Goal: Task Accomplishment & Management: Complete application form

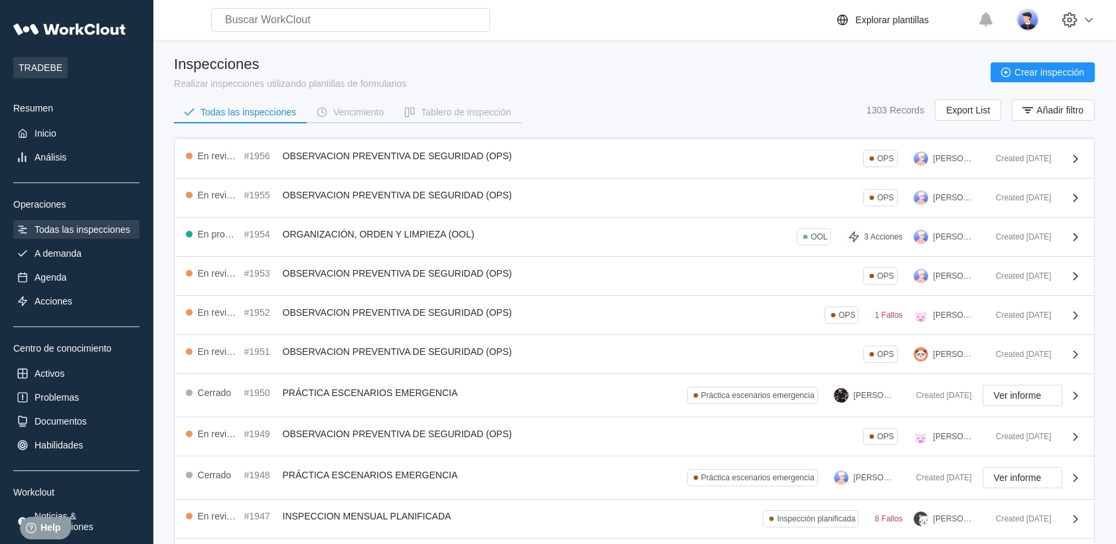
drag, startPoint x: 0, startPoint y: 0, endPoint x: 90, endPoint y: 232, distance: 249.3
click at [90, 232] on div "Todas las inspecciones" at bounding box center [83, 229] width 96 height 11
click at [89, 237] on div "Todas las inspecciones" at bounding box center [76, 229] width 126 height 19
click at [89, 245] on div "A demanda" at bounding box center [76, 253] width 126 height 19
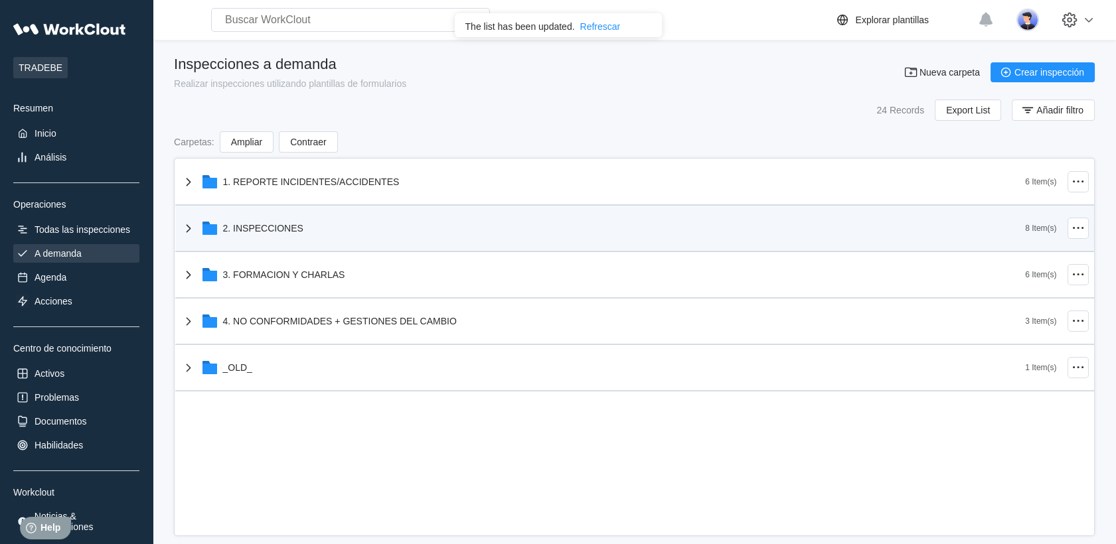
click at [303, 237] on div "2. INSPECCIONES" at bounding box center [603, 228] width 845 height 35
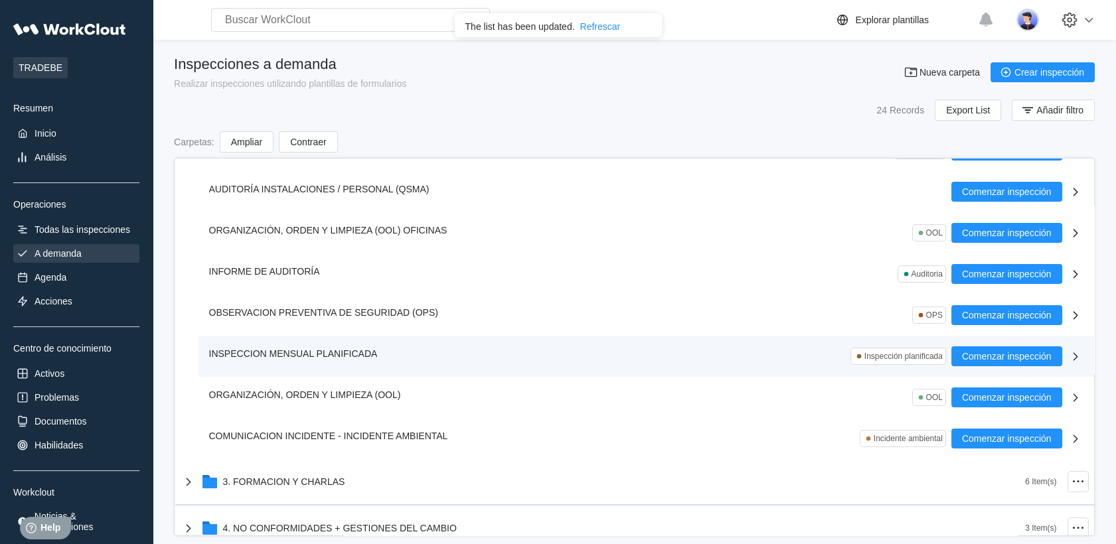
scroll to position [147, 0]
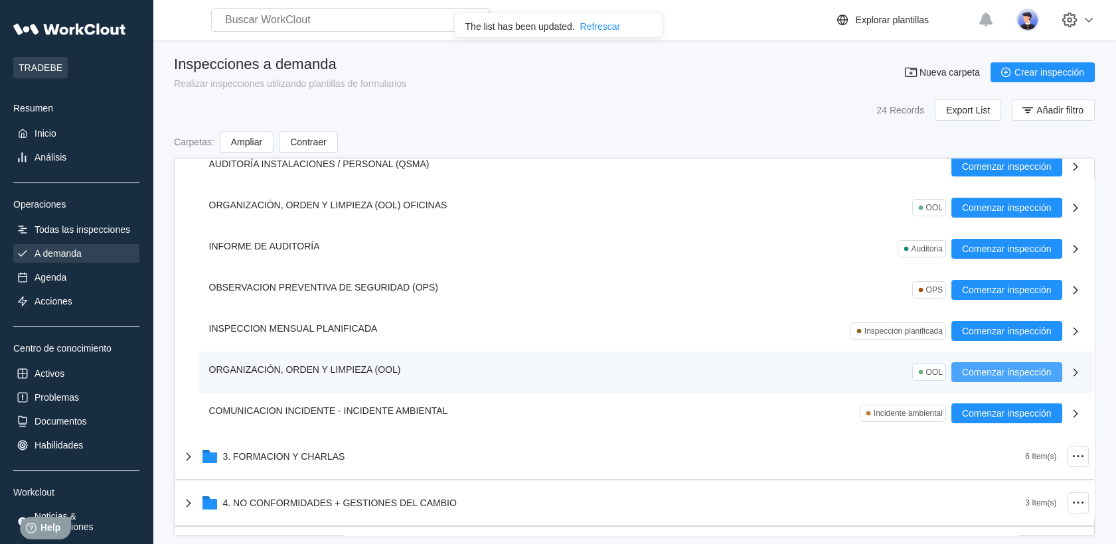
click at [987, 368] on span "Comenzar inspección" at bounding box center [1007, 372] width 90 height 9
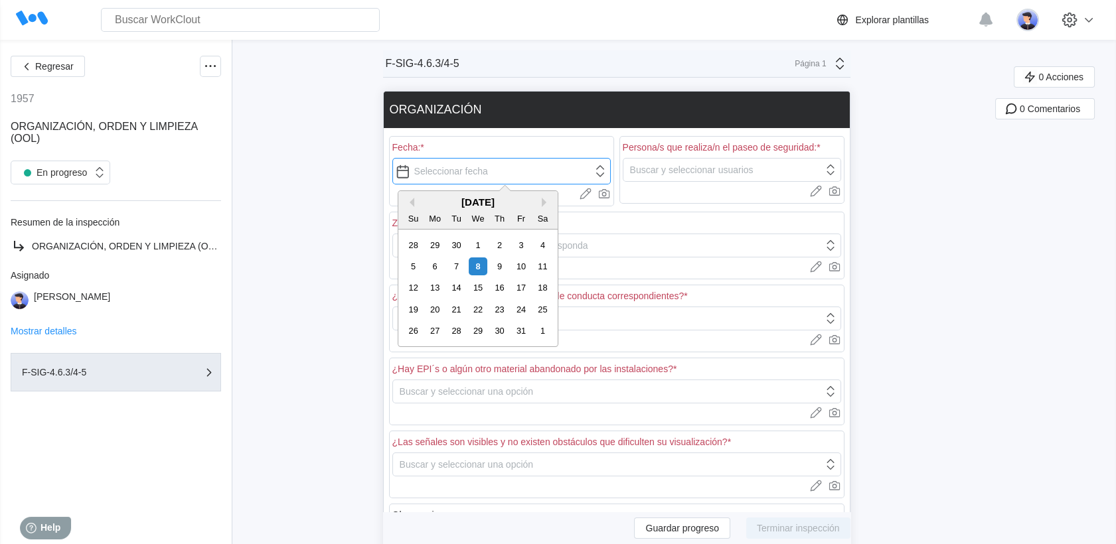
click at [522, 182] on input "text" at bounding box center [501, 171] width 218 height 27
click at [482, 264] on div "8" at bounding box center [478, 267] width 18 height 18
type input "[DATE]"
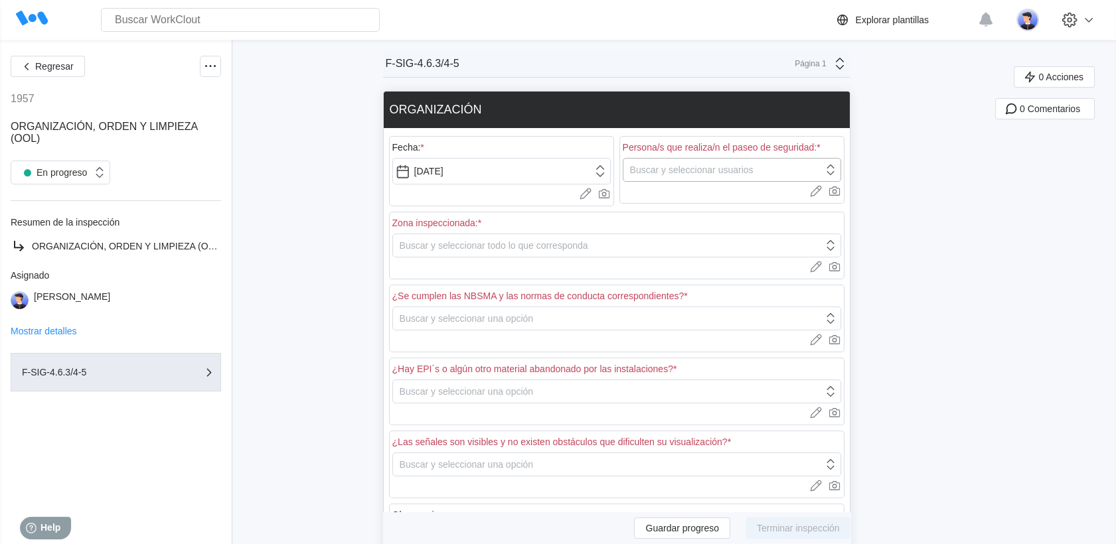
click at [660, 179] on div "Buscar y seleccionar usuarios" at bounding box center [732, 170] width 218 height 24
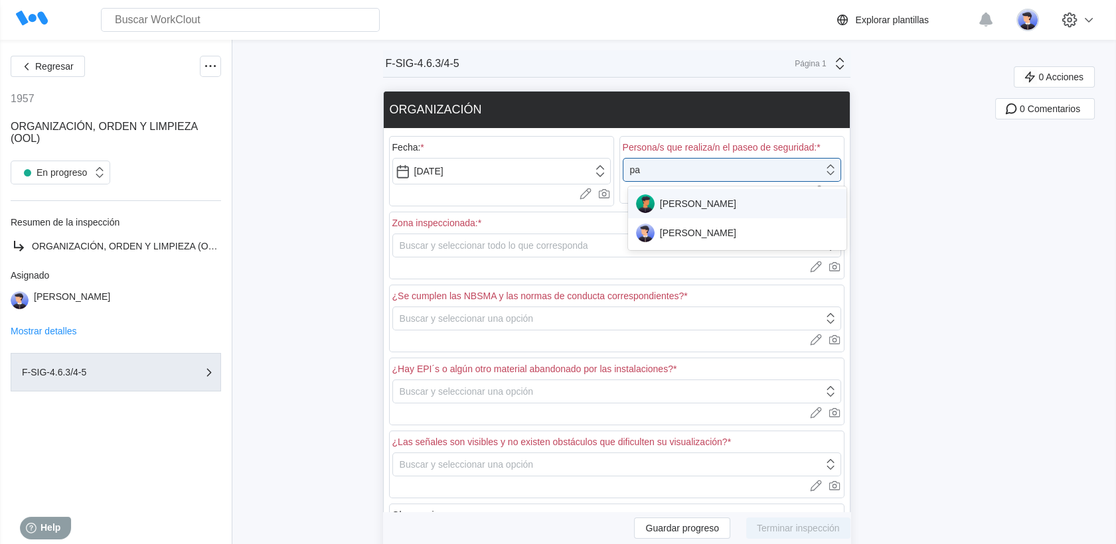
type input "pab"
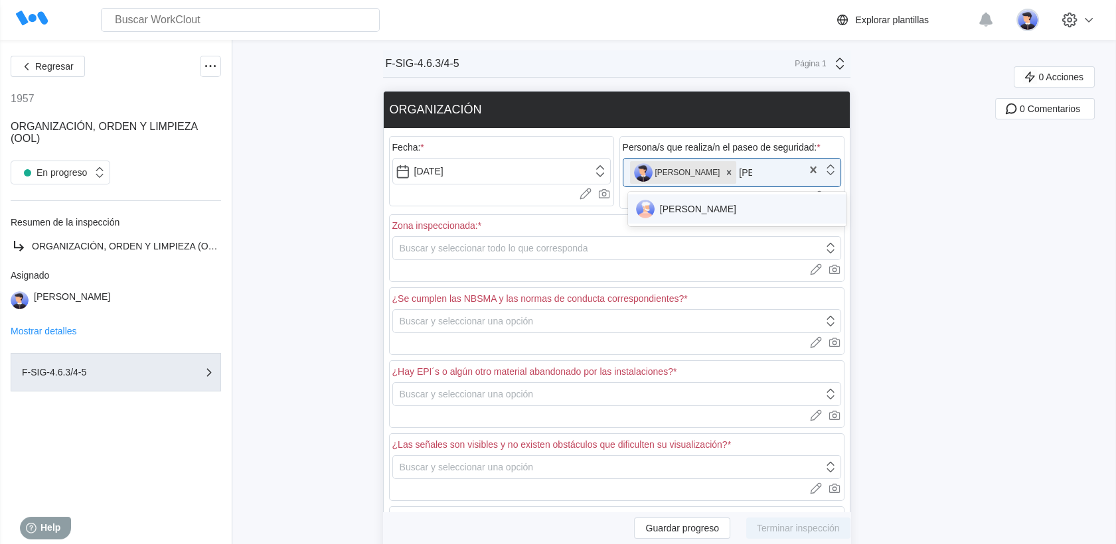
type input "[PERSON_NAME]"
click at [689, 210] on div "[PERSON_NAME]" at bounding box center [737, 209] width 202 height 19
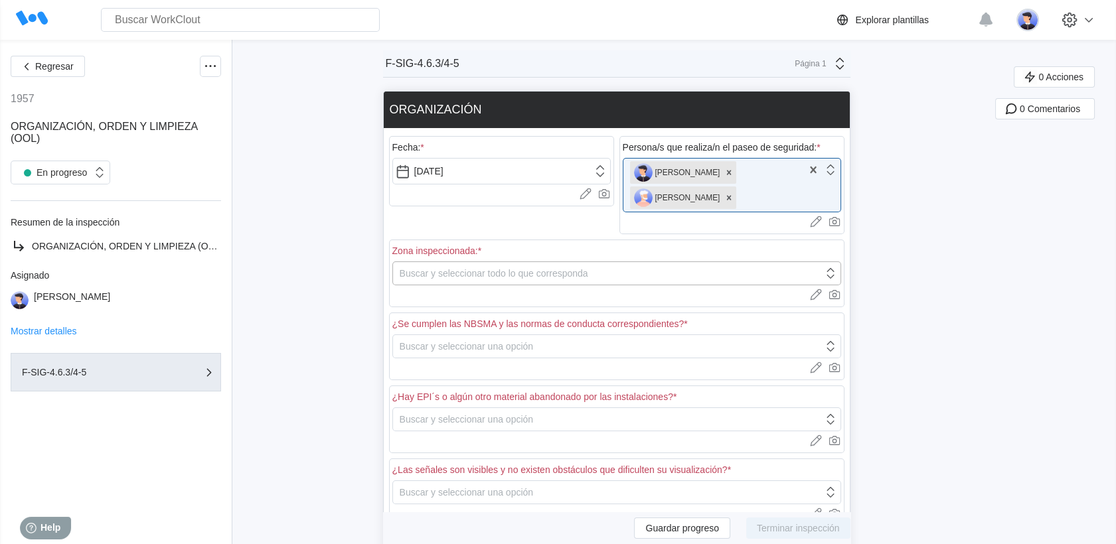
click at [768, 272] on div "Buscar y seleccionar todo lo que corresponda" at bounding box center [608, 273] width 430 height 19
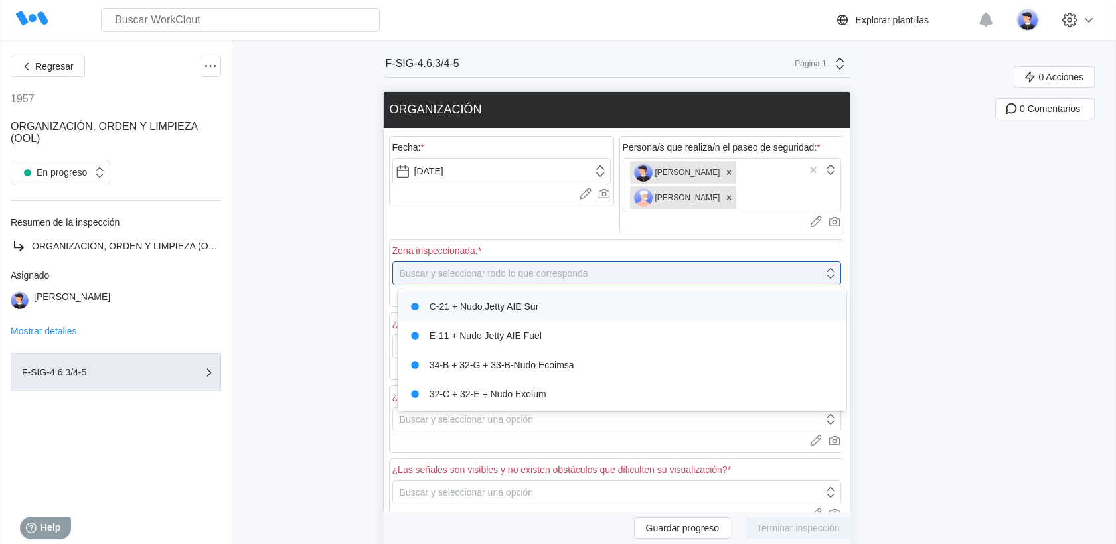
click at [520, 302] on div "C-21 + Nudo Jetty AIE Sur" at bounding box center [622, 306] width 433 height 19
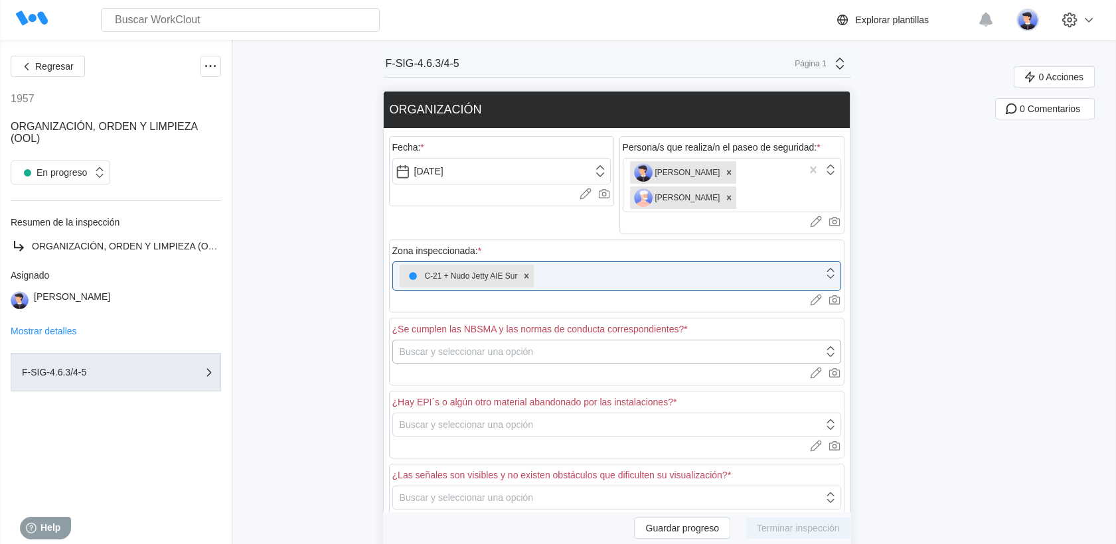
click at [516, 352] on div "Buscar y seleccionar una opción" at bounding box center [467, 352] width 134 height 11
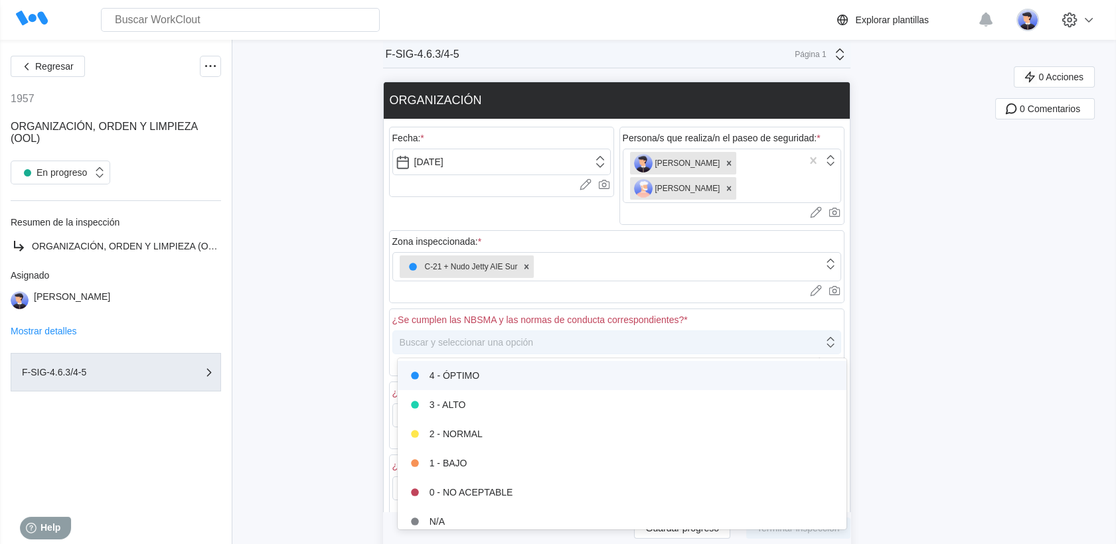
scroll to position [83, 0]
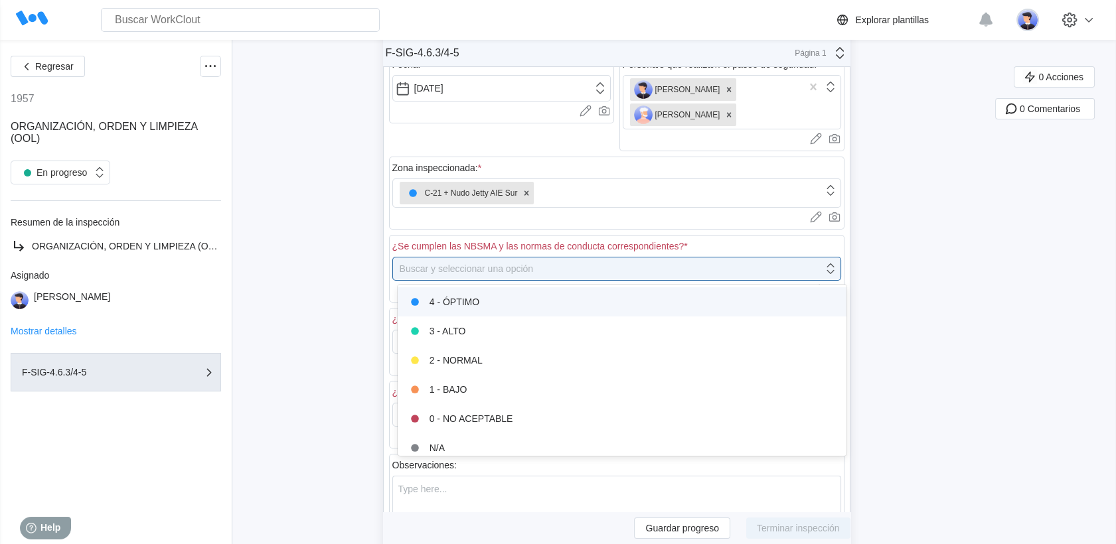
click at [489, 297] on div "4 - ÓPTIMO" at bounding box center [622, 302] width 433 height 19
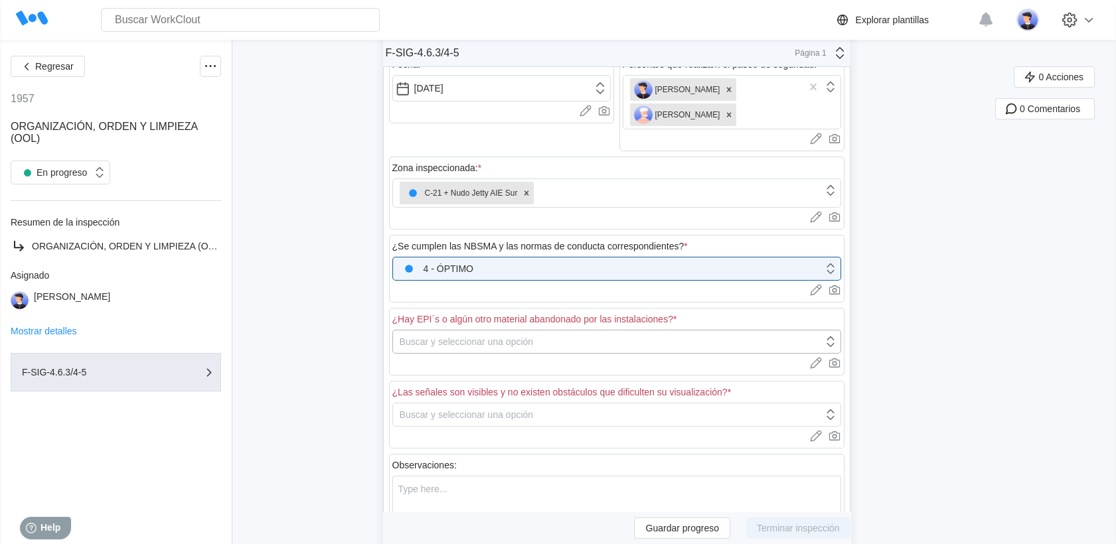
click at [500, 337] on div "Buscar y seleccionar una opción" at bounding box center [467, 342] width 134 height 11
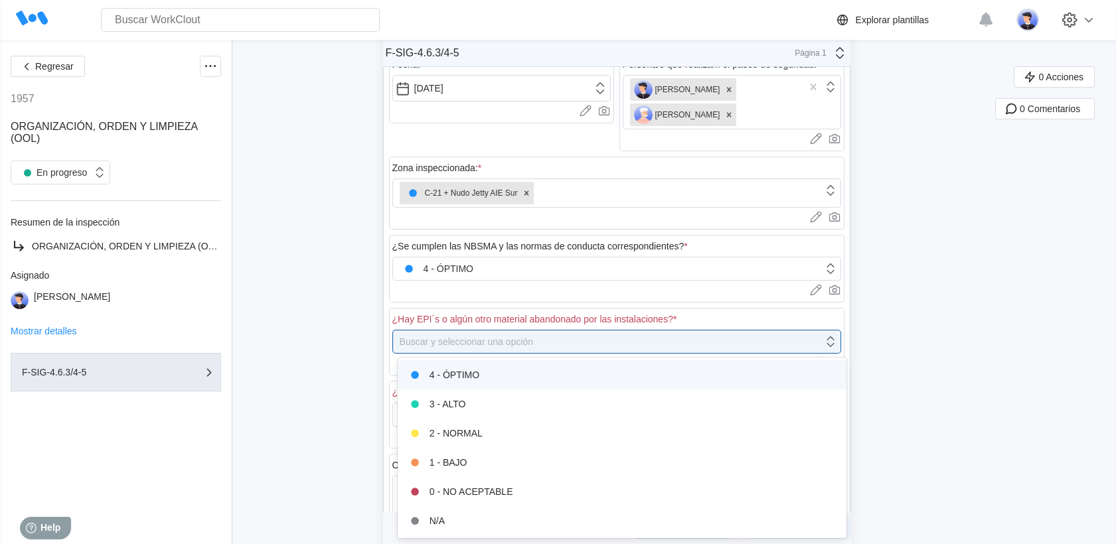
click at [477, 373] on div "4 - ÓPTIMO" at bounding box center [622, 375] width 433 height 19
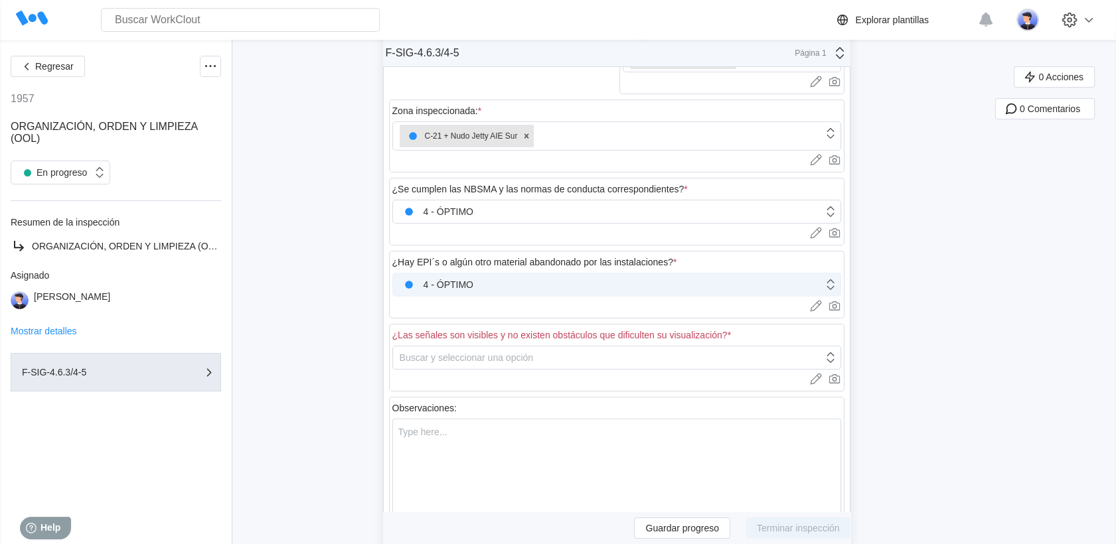
scroll to position [157, 0]
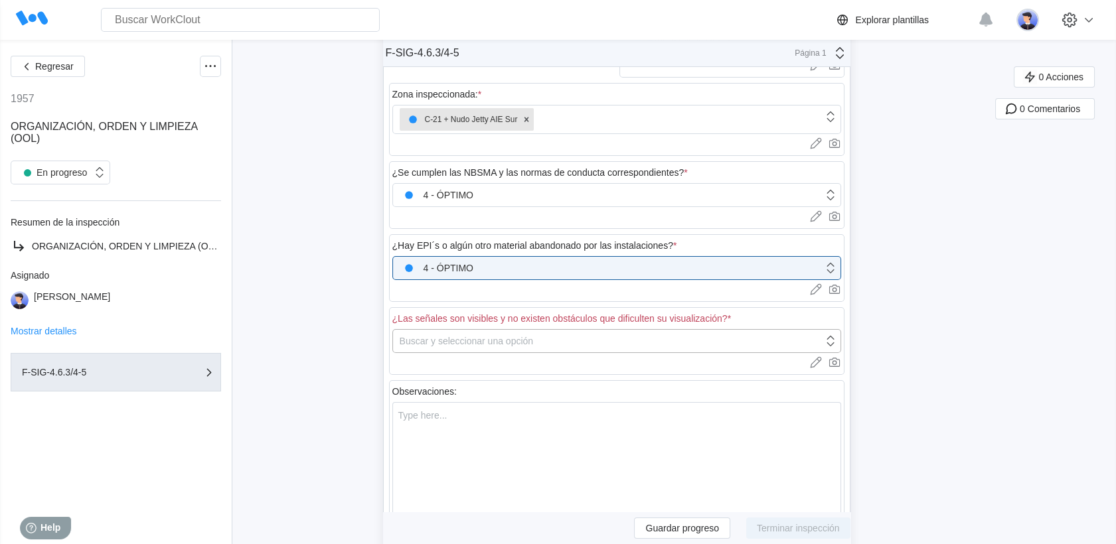
click at [520, 336] on div "Buscar y seleccionar una opción" at bounding box center [467, 341] width 134 height 11
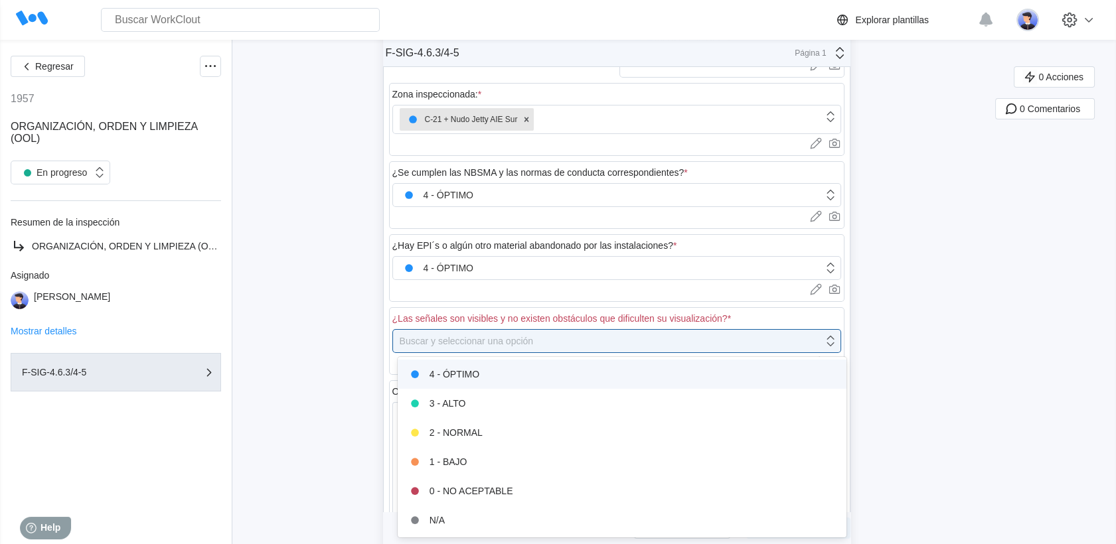
click at [524, 369] on div "4 - ÓPTIMO" at bounding box center [622, 374] width 433 height 19
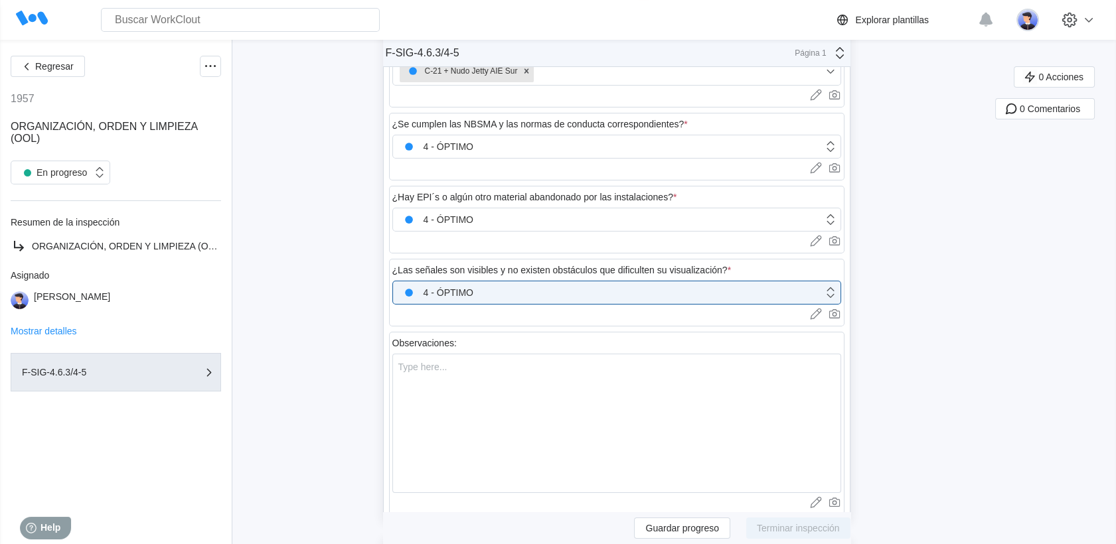
scroll to position [230, 0]
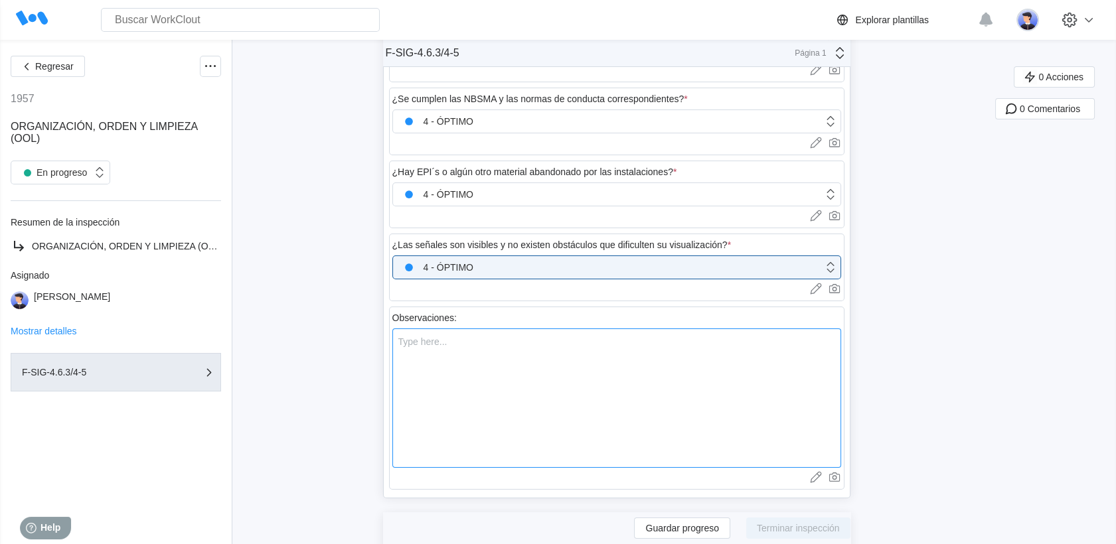
click at [523, 337] on textarea at bounding box center [616, 398] width 449 height 139
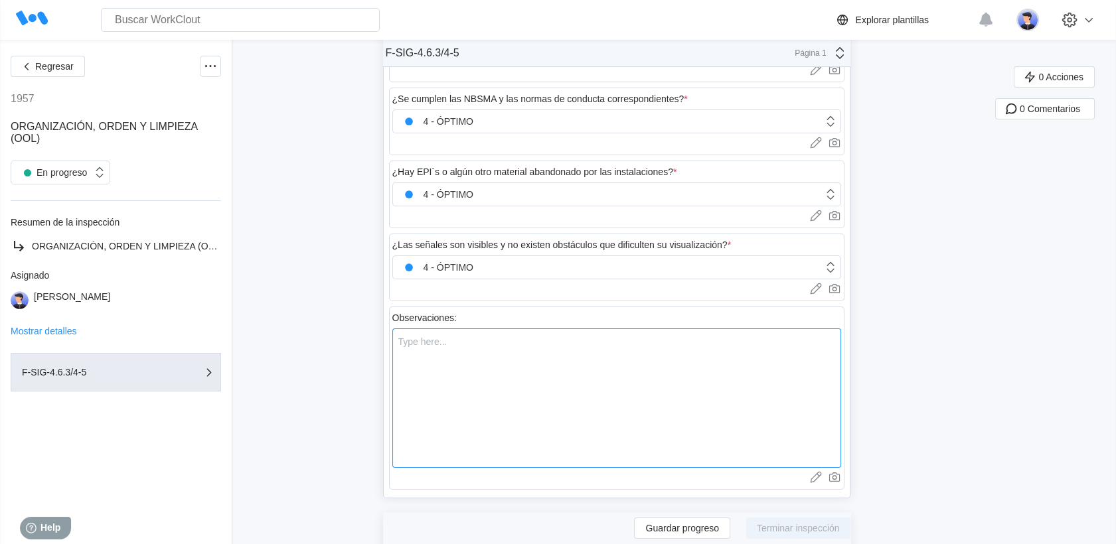
type textarea "S"
type textarea "x"
type textarea "Se"
type textarea "x"
type textarea "Se"
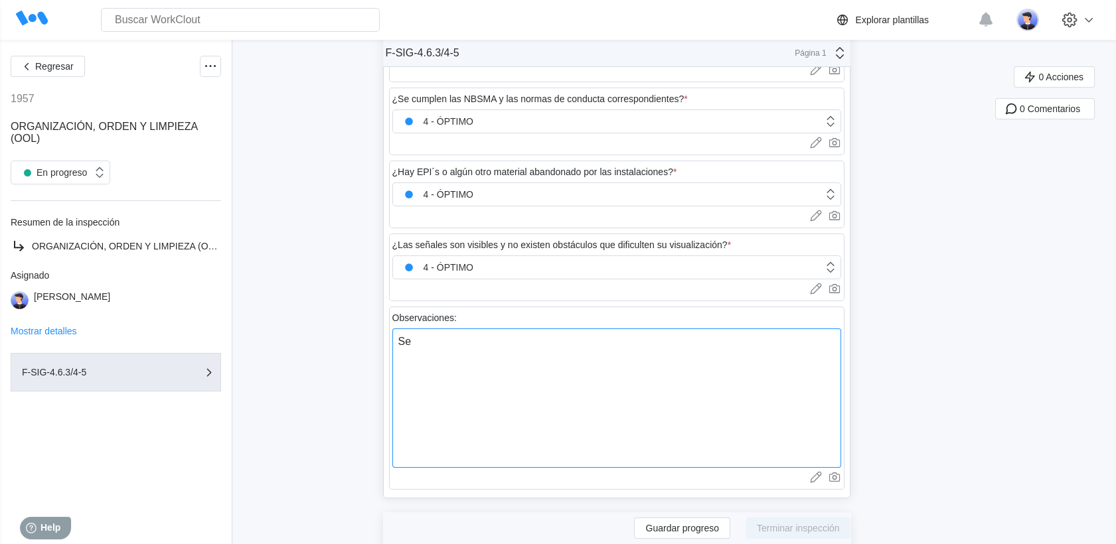
type textarea "x"
type textarea "Se r"
type textarea "x"
type textarea "Se re"
type textarea "x"
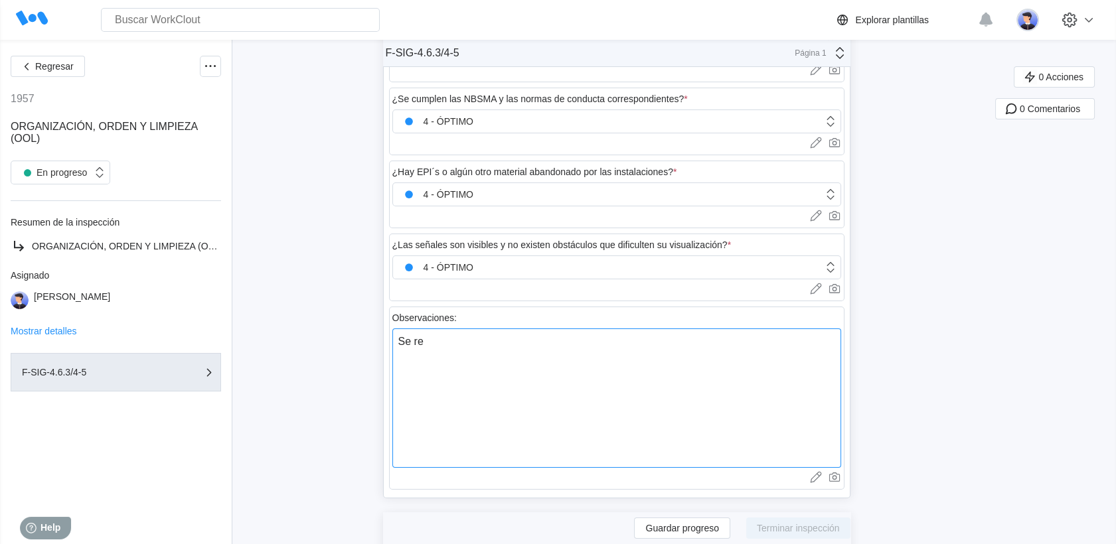
type textarea "Se ret"
type textarea "x"
type textarea "Se reti"
type textarea "x"
type textarea "Se retir"
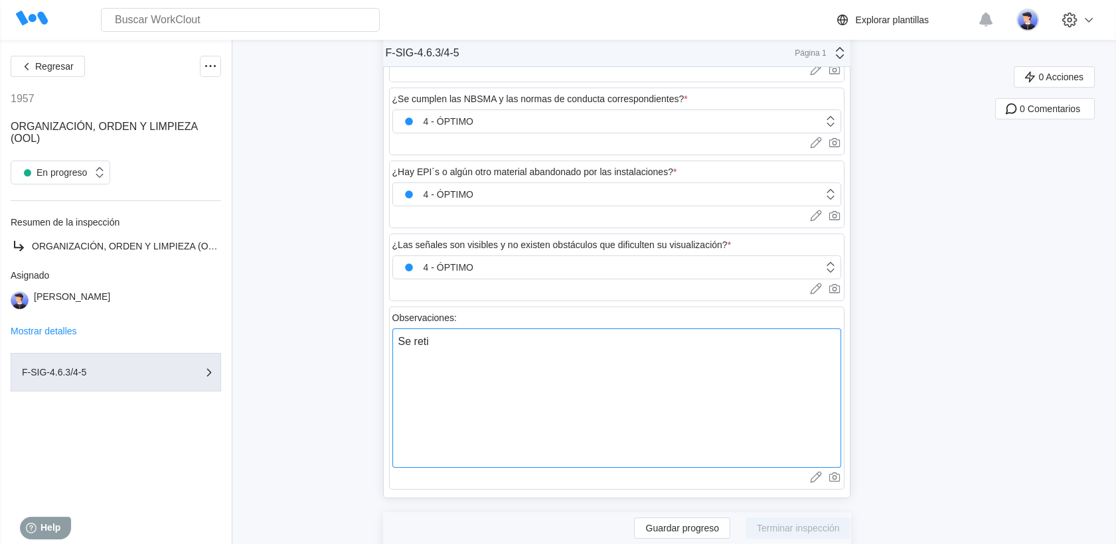
type textarea "x"
type textarea "Se retira"
type textarea "x"
type textarea "Se retiran"
type textarea "x"
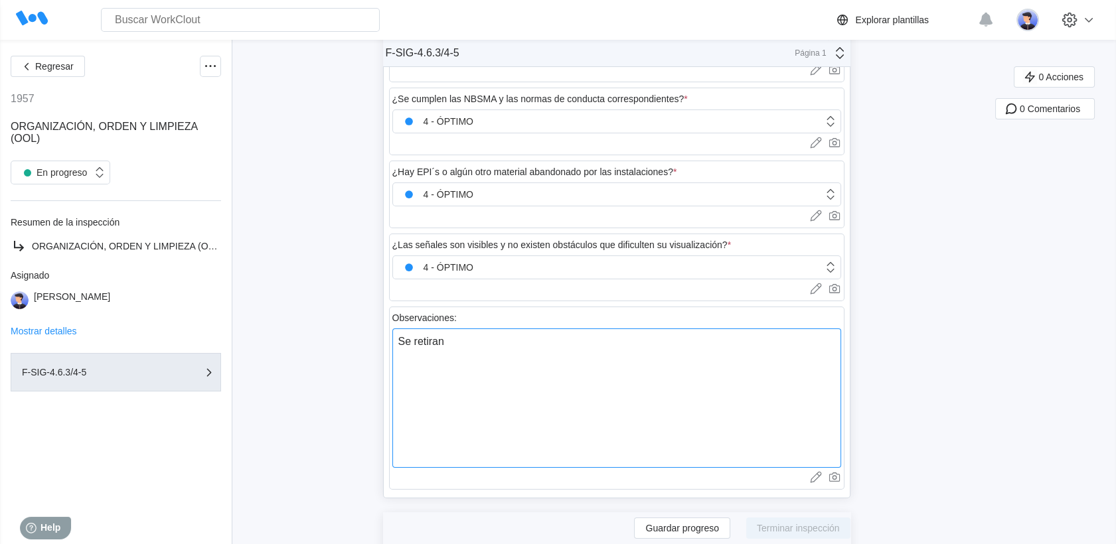
type textarea "Se retiran"
type textarea "x"
type textarea "Se retiran j"
type textarea "x"
type textarea "Se retiran ju"
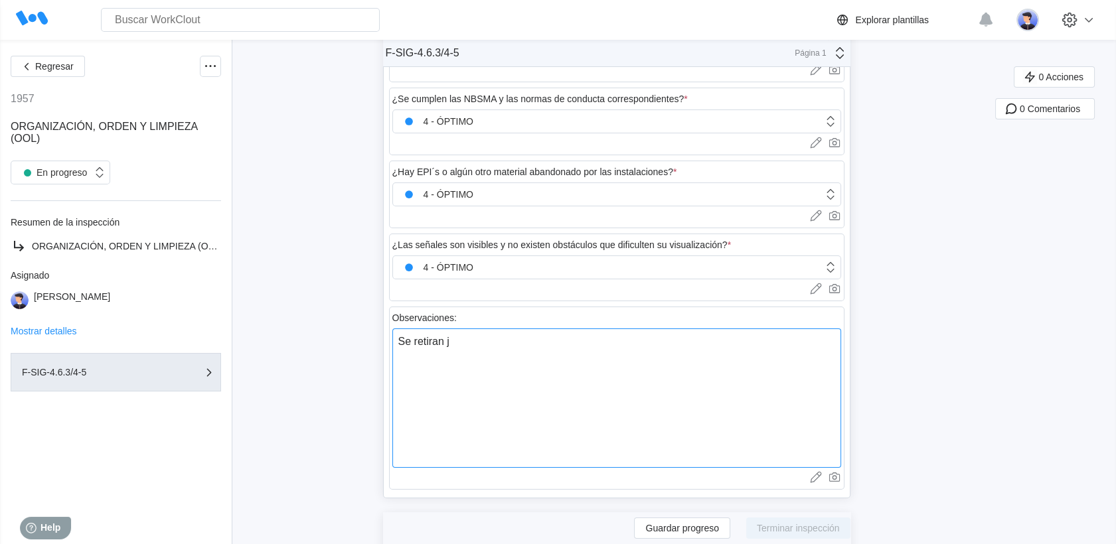
type textarea "x"
type textarea "Se retiran junt"
type textarea "x"
type textarea "Se retiran junta"
type textarea "x"
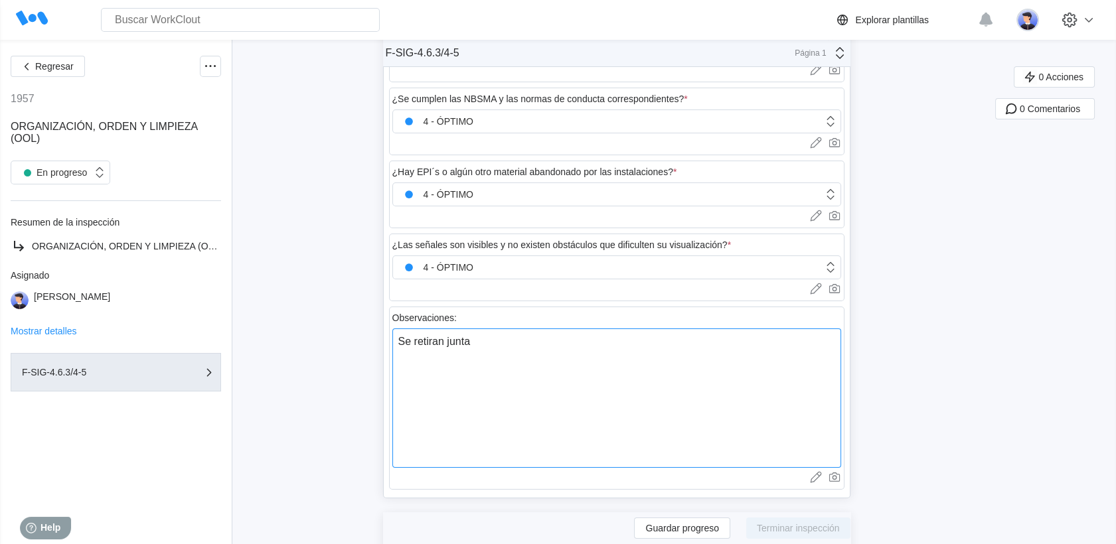
type textarea "Se retiran juntas"
type textarea "x"
type textarea "Se retiran juntas"
type textarea "x"
type textarea "Se retiran juntas v"
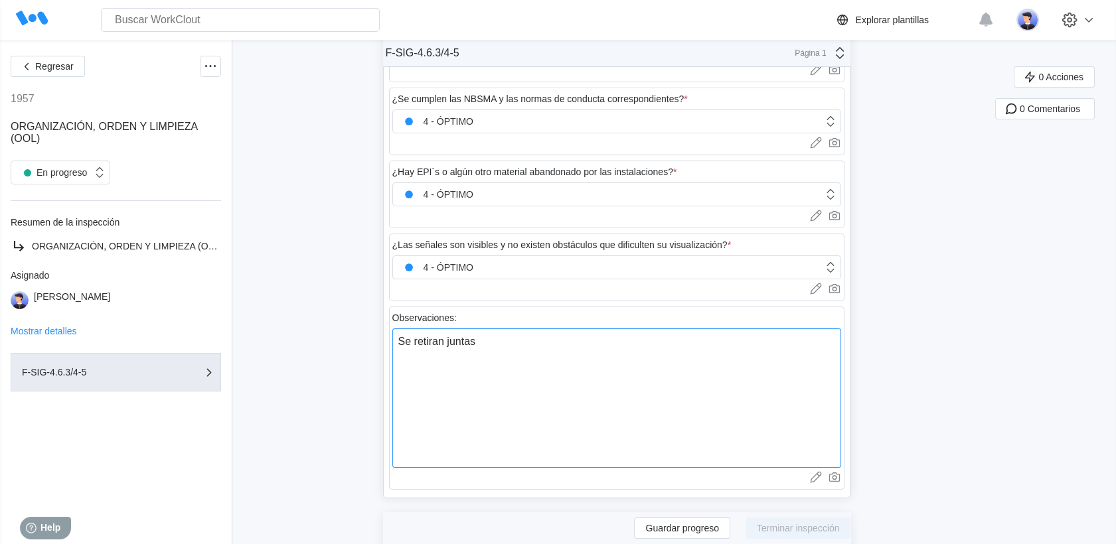
type textarea "x"
type textarea "Se retiran juntas ve"
type textarea "x"
type textarea "Se retiran juntas vei"
type textarea "x"
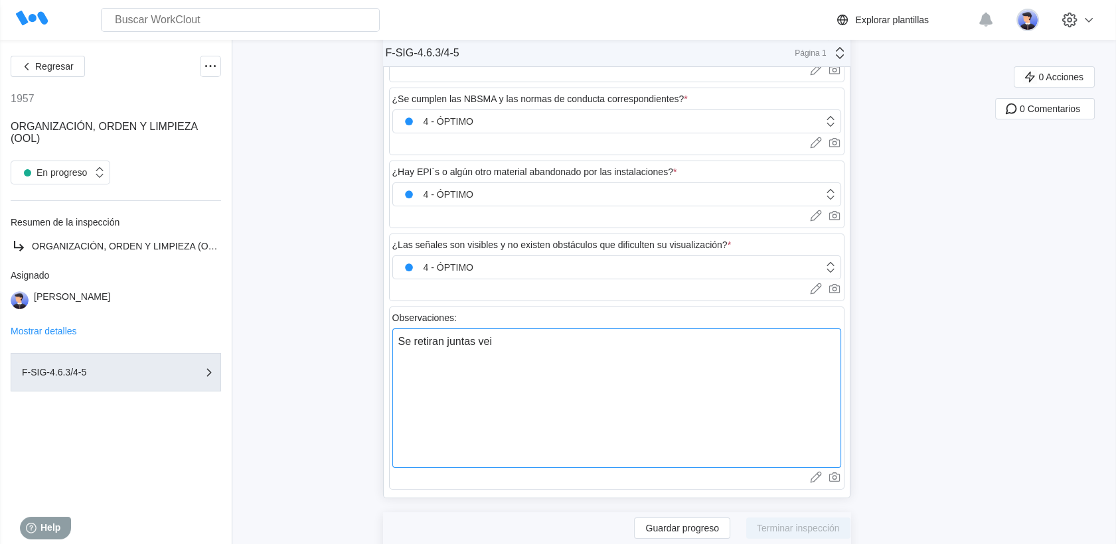
type textarea "Se retiran juntas ve"
type textarea "x"
type textarea "Se retiran juntas v"
type textarea "x"
type textarea "Se retiran juntas vi"
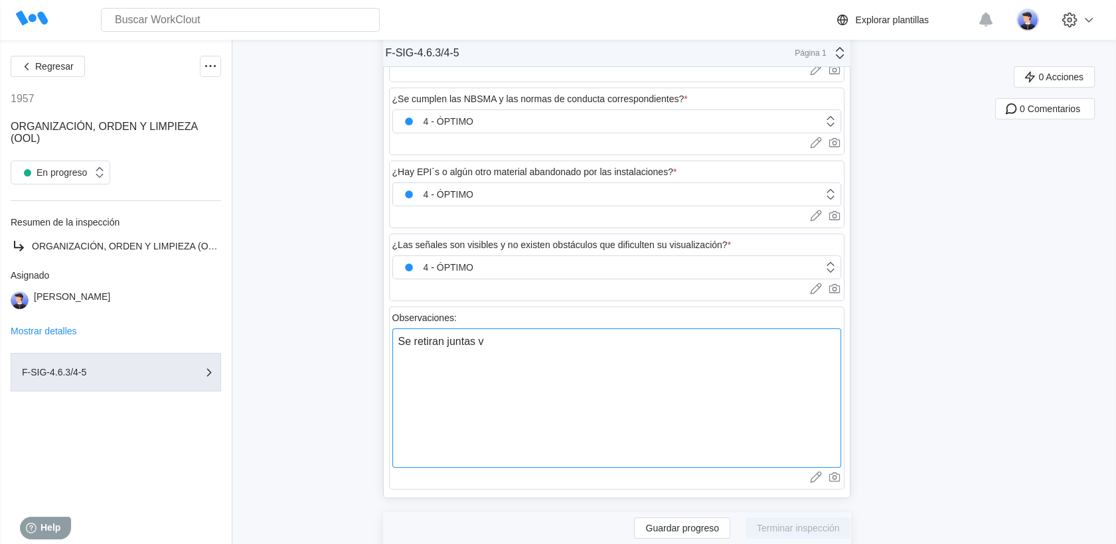
type textarea "x"
type textarea "Se retiran juntas vie"
type textarea "x"
type textarea "Se retiran juntas viej"
type textarea "x"
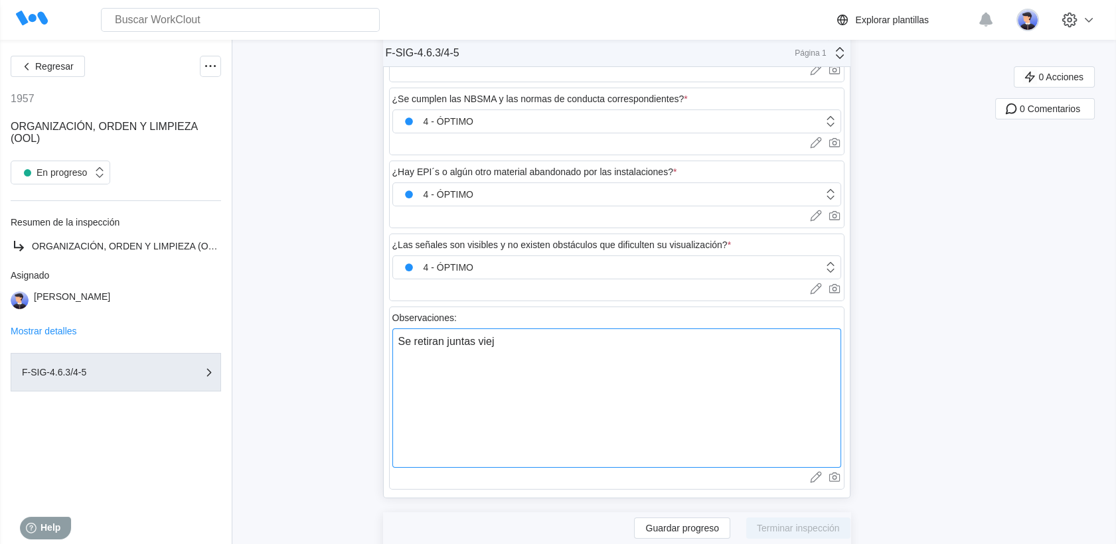
type textarea "Se retiran juntas vieja"
type textarea "x"
type textarea "Se retiran juntas viejas"
type textarea "x"
type textarea "Se retiran juntas viejas"
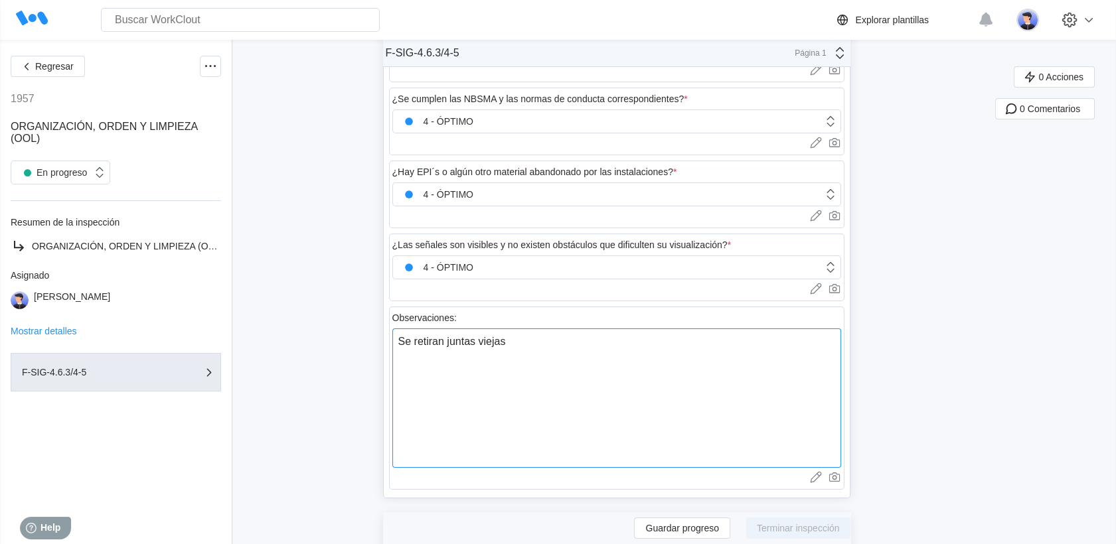
type textarea "x"
type textarea "Se retiran juntas viejas p"
type textarea "x"
type textarea "Se retiran juntas viejas po"
type textarea "x"
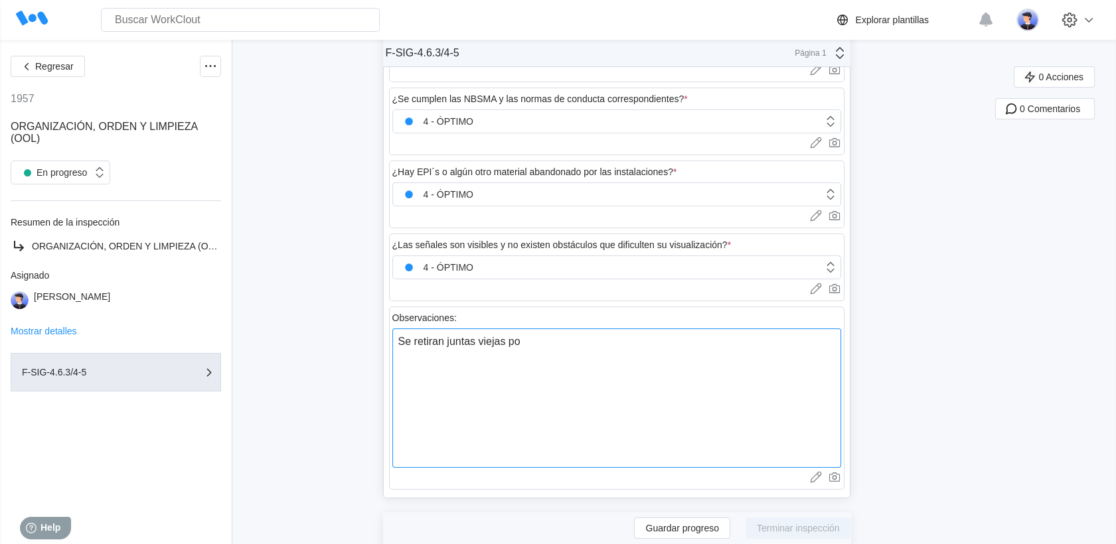
type textarea "Se retiran juntas viejas por"
type textarea "x"
type textarea "Se retiran juntas viejas por"
type textarea "x"
type textarea "Se retiran juntas viejas por e"
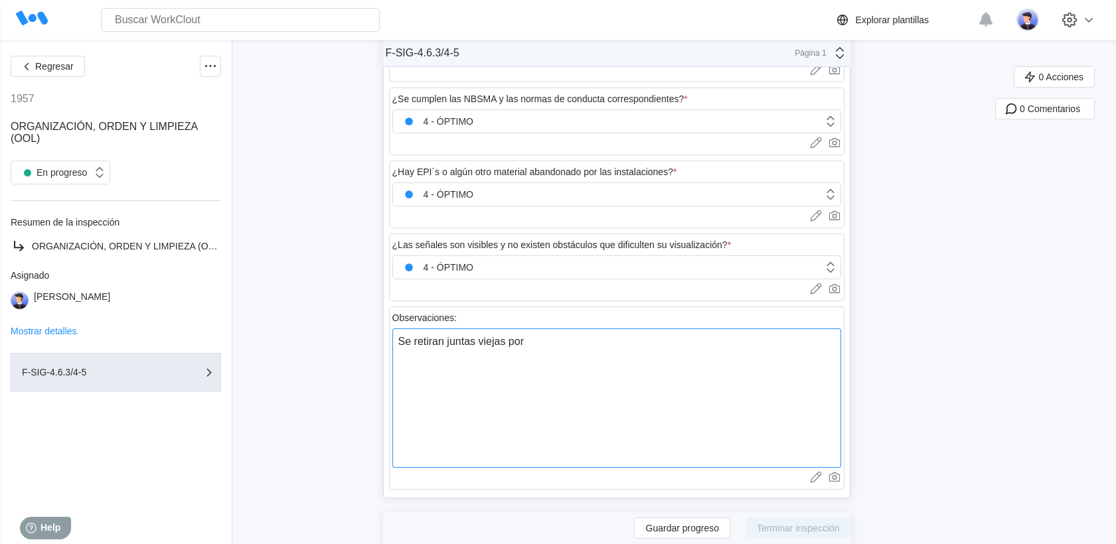
type textarea "x"
type textarea "Se retiran juntas viejas por el"
type textarea "x"
type textarea "Se retiran juntas viejas por el"
type textarea "x"
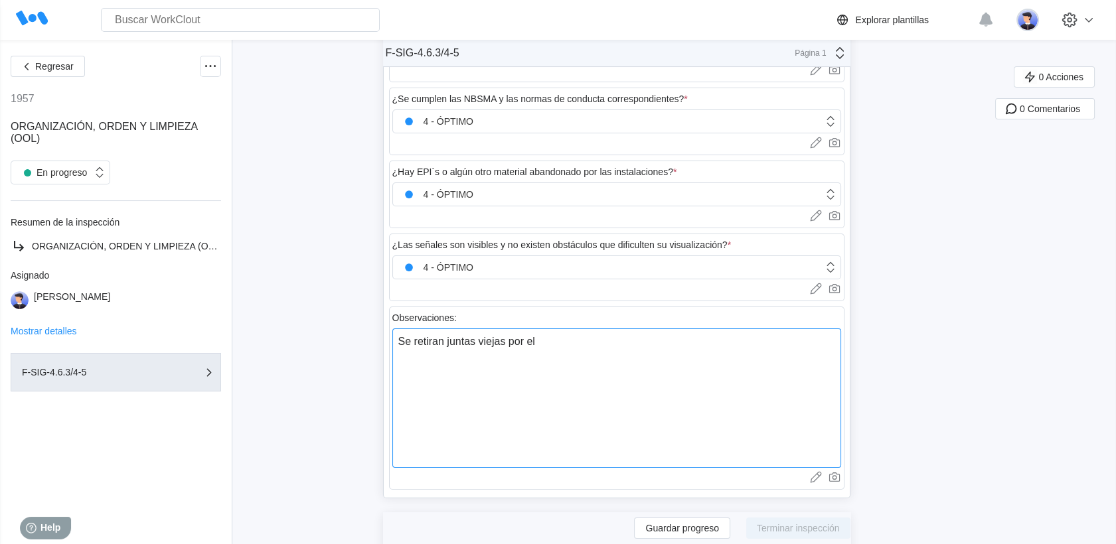
type textarea "Se retiran juntas viejas por el s"
type textarea "x"
type textarea "Se retiran juntas viejas por el si"
type textarea "x"
type textarea "Se retiran juntas viejas por el s"
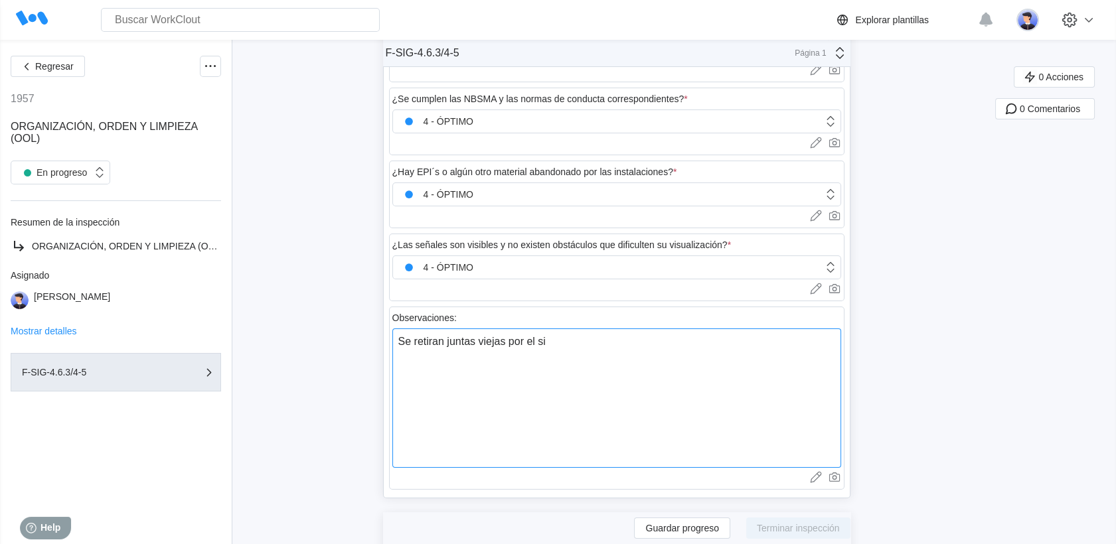
type textarea "x"
type textarea "Se retiran juntas viejas por el su"
type textarea "x"
type textarea "Se retiran juntas viejas por el sue"
type textarea "x"
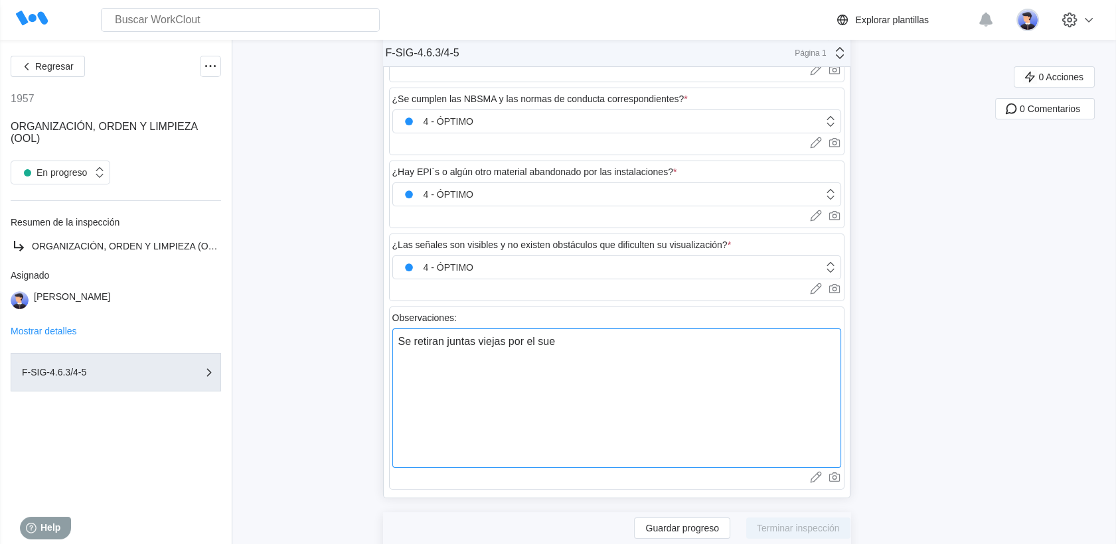
type textarea "Se retiran juntas viejas por el sue"
type textarea "x"
type textarea "Se retiran juntas viejas por el sue"
type textarea "x"
type textarea "Se retiran juntas viejas por el suel"
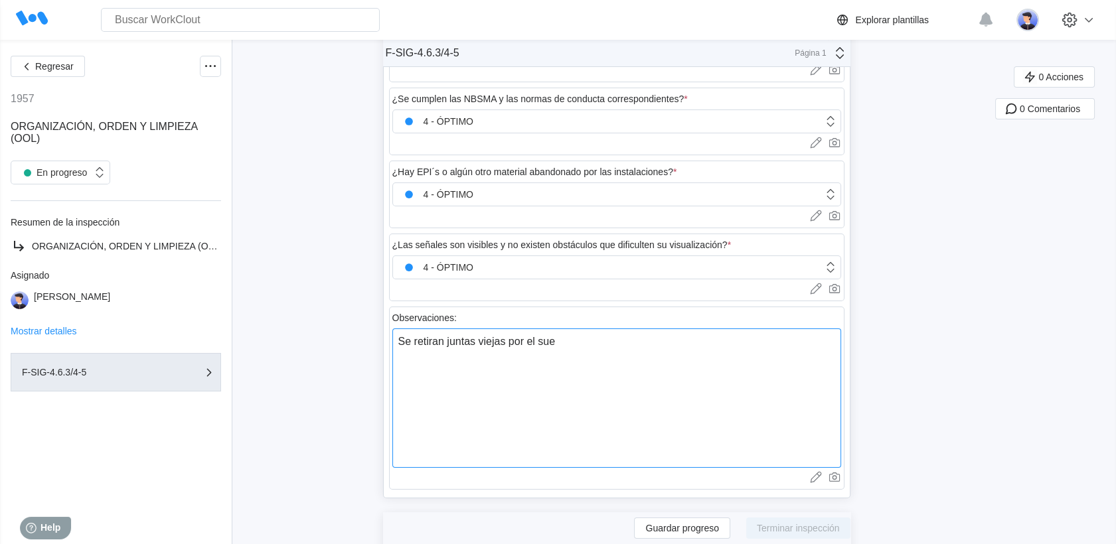
type textarea "x"
type textarea "Se retiran juntas viejas por el suelo"
type textarea "x"
type textarea "Se retiran juntas viejas por el suelo"
type textarea "x"
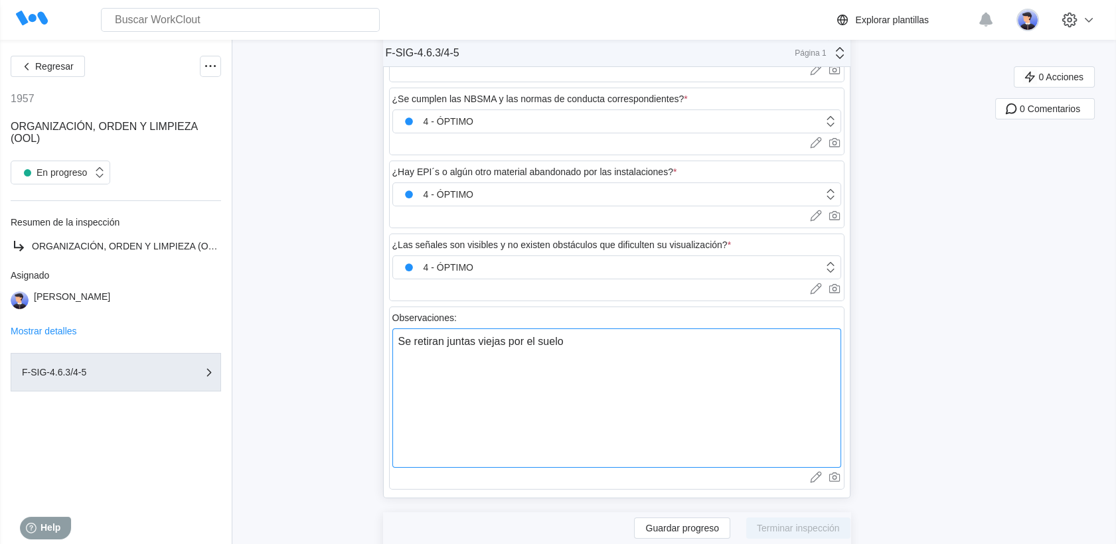
type textarea "Se retiran juntas viejas por el suelo y"
type textarea "x"
type textarea "Se retiran juntas viejas por el suelo y"
type textarea "x"
type textarea "Se retiran juntas viejas por el suelo y c"
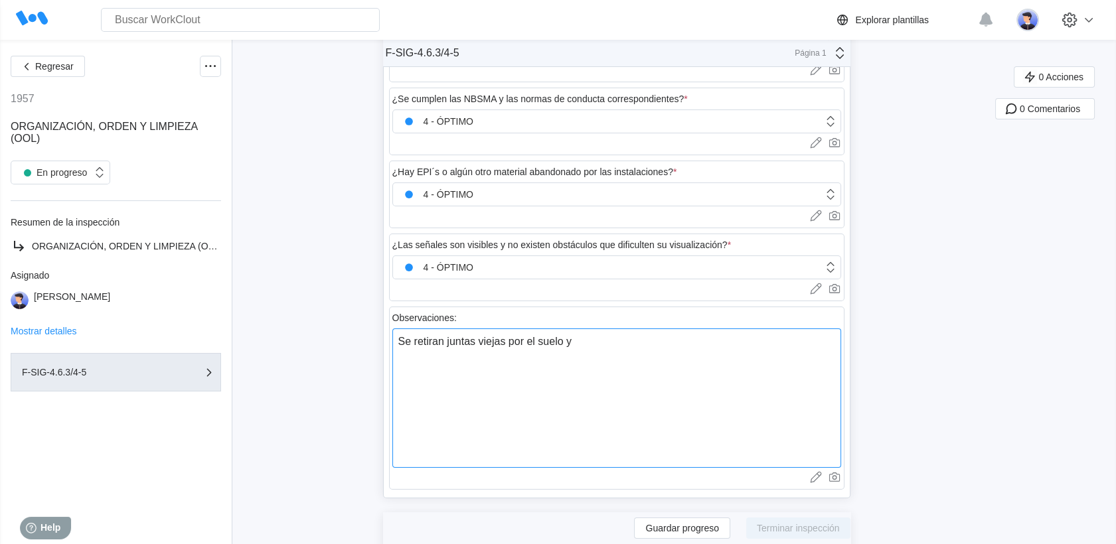
type textarea "x"
type textarea "Se retiran juntas viejas por el suelo y cu"
type textarea "x"
type textarea "Se retiran juntas viejas por el suelo y cue"
type textarea "x"
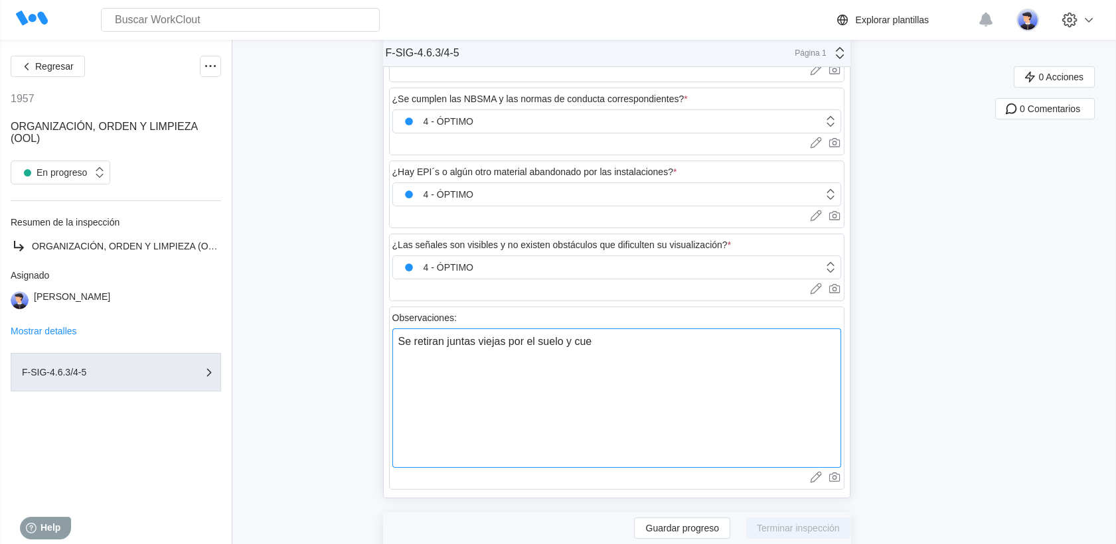
type textarea "Se retiran juntas viejas por el suelo y cuer"
type textarea "x"
type textarea "Se retiran juntas viejas por el suelo y cuerd"
type textarea "x"
type textarea "Se retiran juntas viejas por el suelo y cuerda"
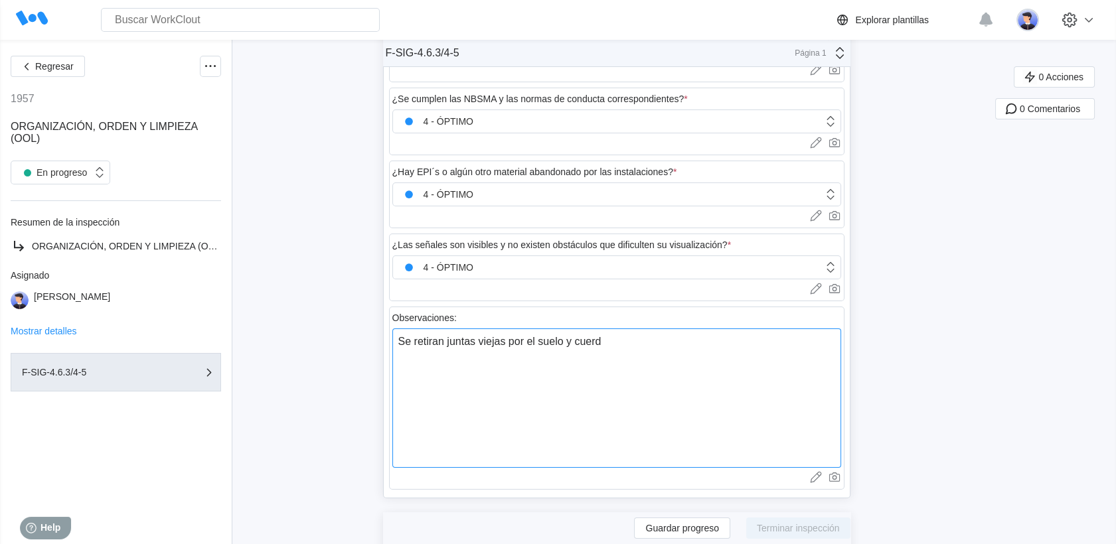
type textarea "x"
type textarea "Se retiran juntas viejas por el suelo y cuerda."
type textarea "x"
click at [583, 343] on textarea "Se retiran juntas viejas por el suelo y cuerda." at bounding box center [616, 398] width 449 height 139
click at [578, 340] on textarea "Se retiran juntas viejas por el suelo y cuerda." at bounding box center [616, 398] width 449 height 139
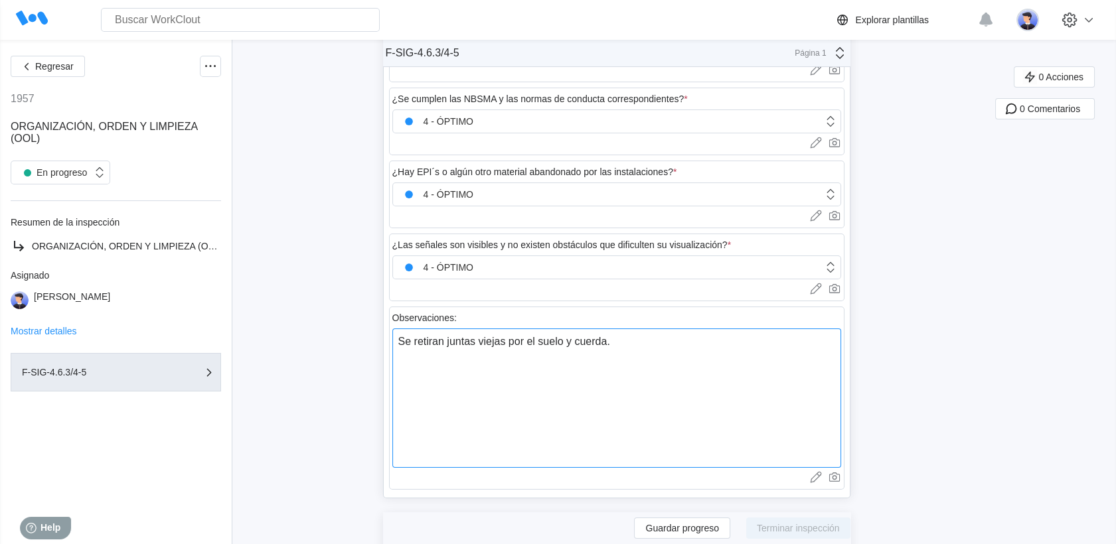
type textarea "Se retiran juntas viejas por el suelo y cuerda."
type textarea "x"
type textarea "Se retiran juntas viejas por el suelo y t cuerda."
type textarea "x"
type textarea "Se retiran juntas viejas por el suelo y tr cuerda."
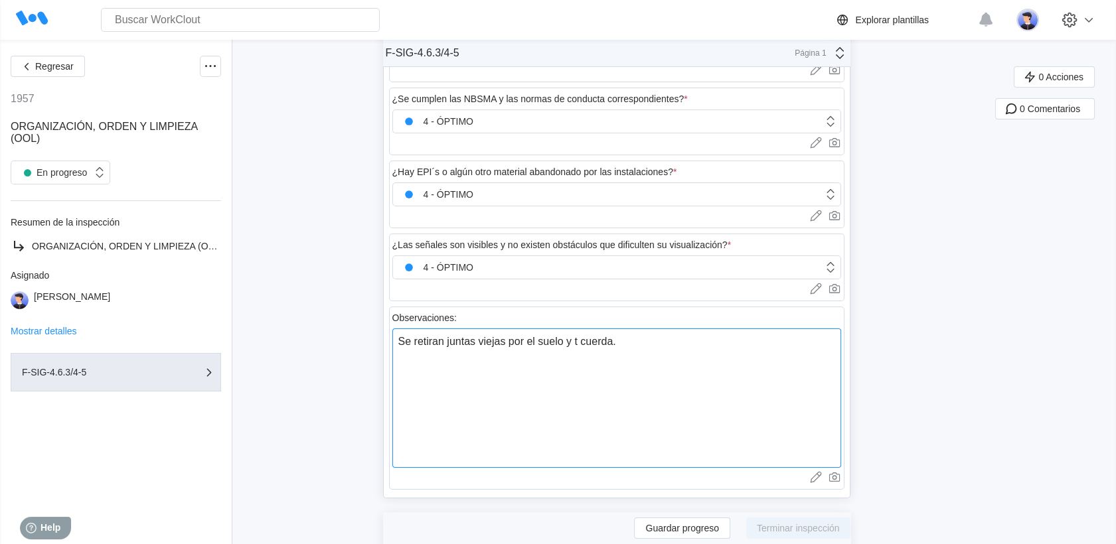
type textarea "x"
type textarea "Se retiran juntas viejas por el suelo y tro cuerda."
type textarea "x"
type textarea "Se retiran juntas viejas por el suelo y troz cuerda."
type textarea "x"
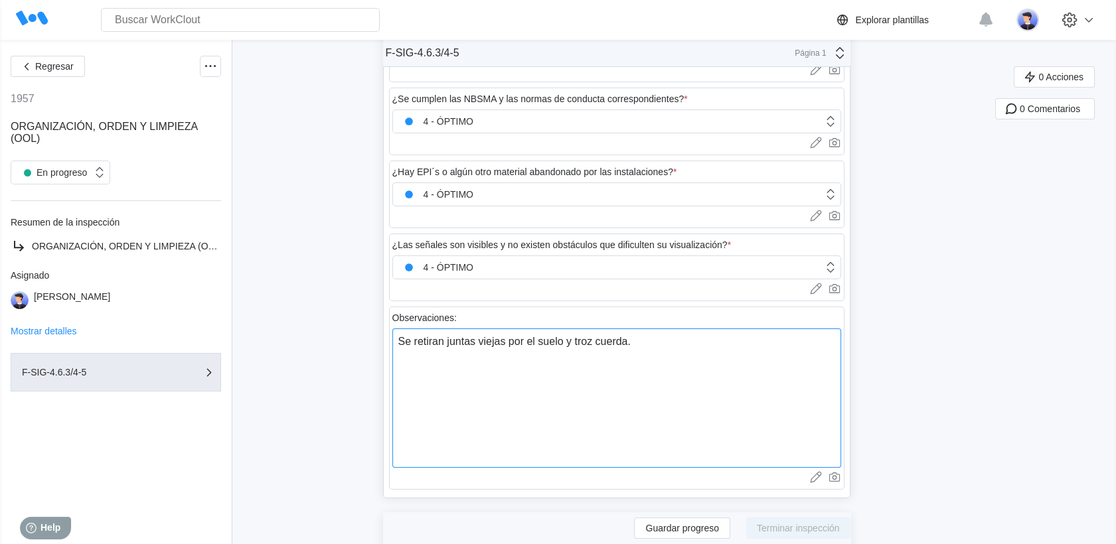
type textarea "Se retiran juntas viejas por el suelo y trozo cuerda."
type textarea "x"
type textarea "Se retiran juntas viejas por el suelo y trozos cuerda."
type textarea "x"
type textarea "Se retiran juntas viejas por el suelo y trozos cuerda."
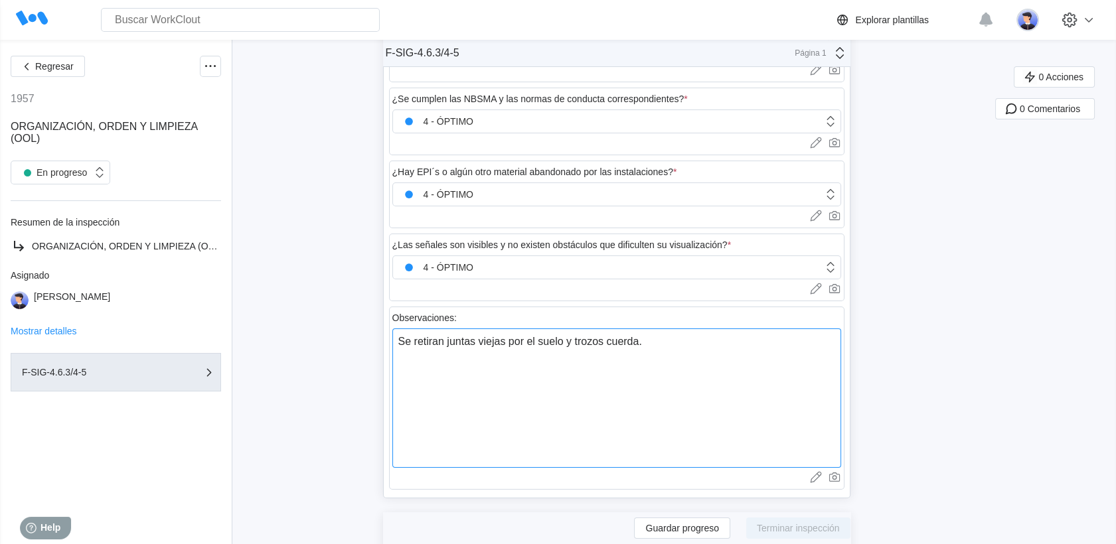
type textarea "x"
type textarea "Se retiran juntas viejas por el suelo y trozos d cuerda."
type textarea "x"
type textarea "Se retiran juntas viejas por el suelo y trozos de cuerda."
type textarea "x"
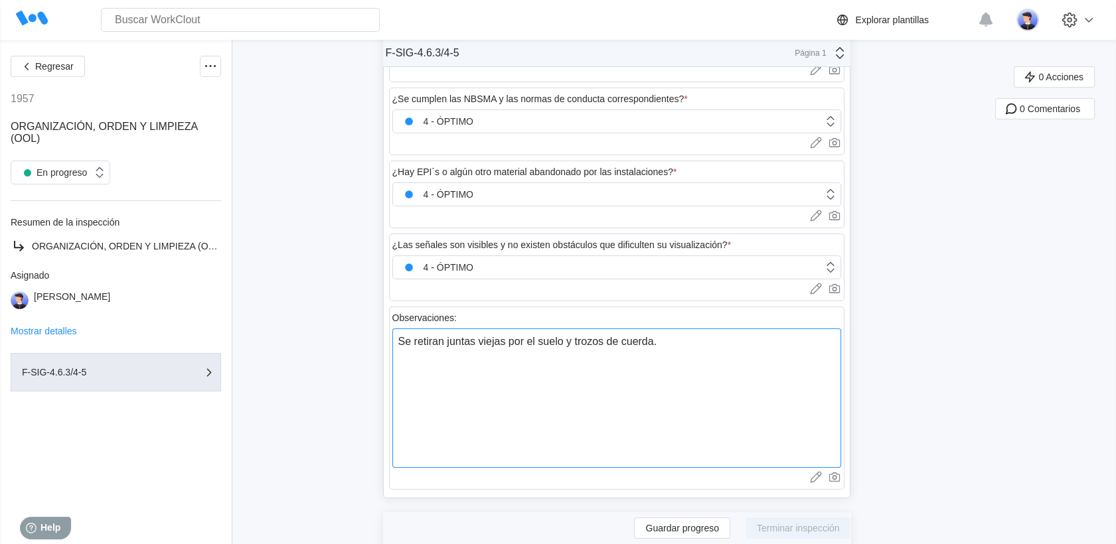
type textarea "Se retiran juntas viejas por el suelo y trozos de cuerda."
type textarea "x"
type textarea "Se retiran juntas viejas por el suelo y trozos de cuerda."
type textarea "x"
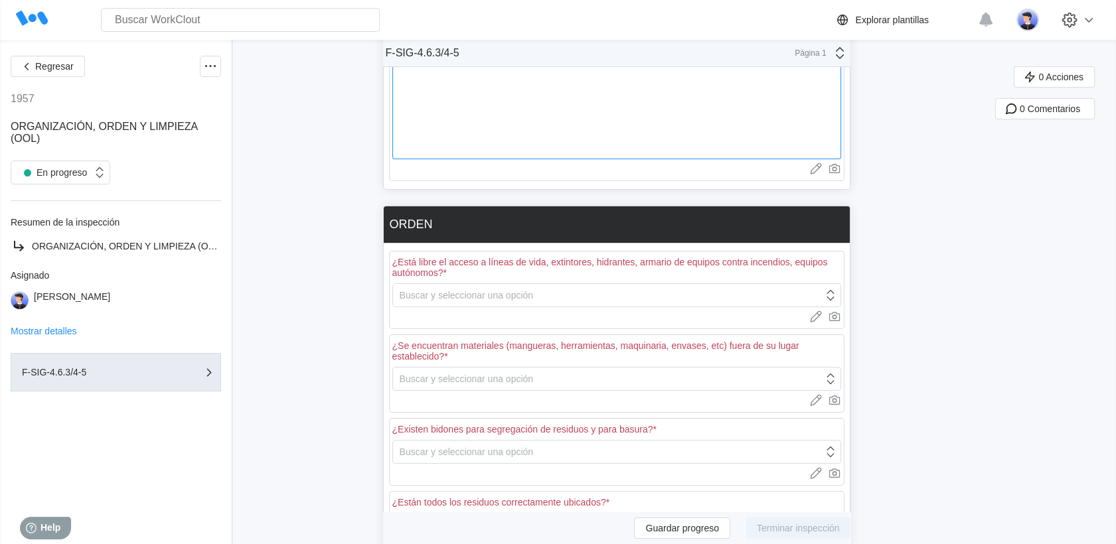
scroll to position [599, 0]
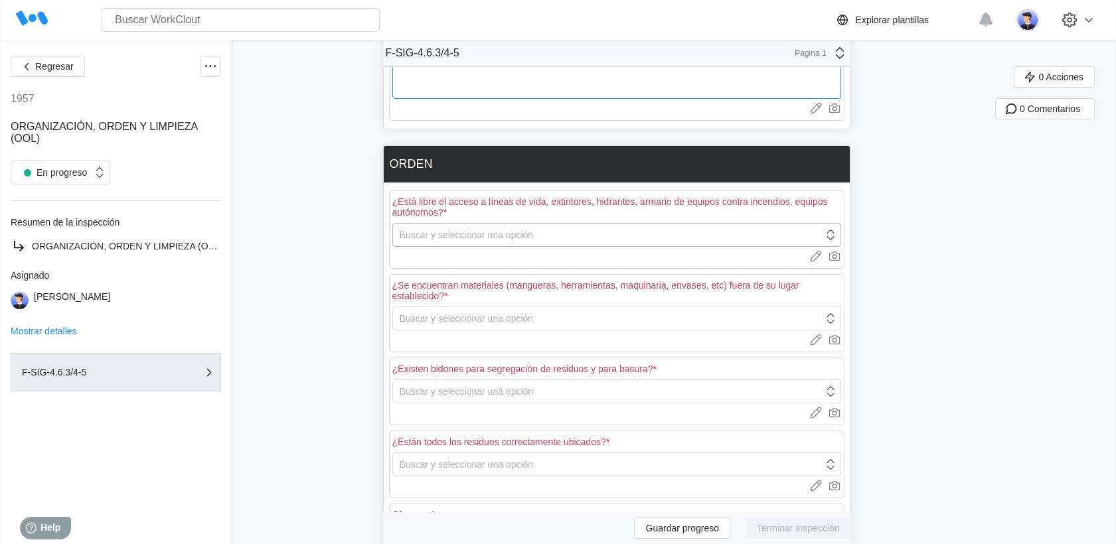
type textarea "Se retiran juntas viejas por el suelo y trozos de cuerda."
click at [526, 238] on div "Buscar y seleccionar una opción" at bounding box center [608, 235] width 430 height 19
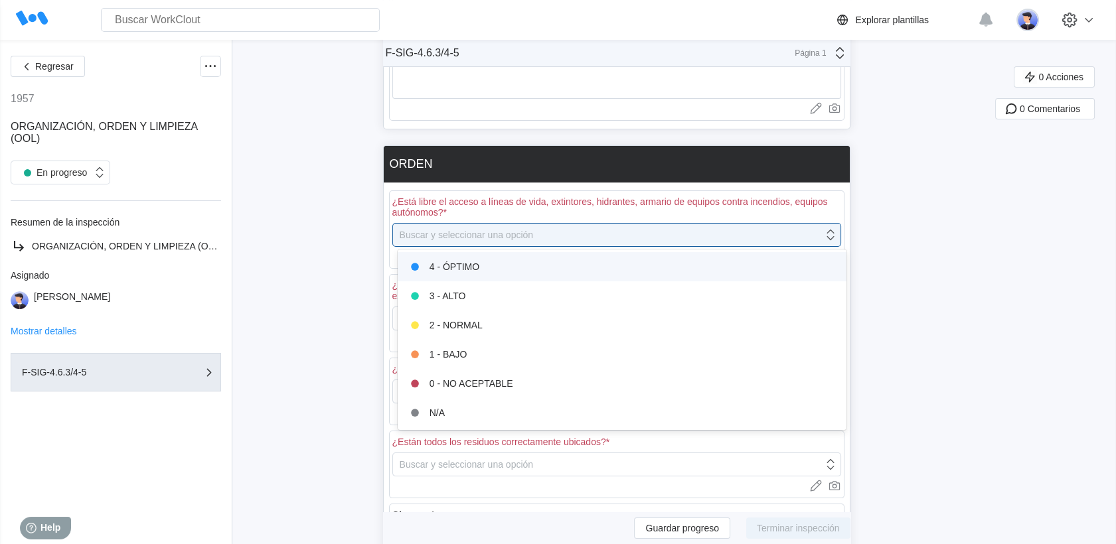
click at [525, 265] on div "4 - ÓPTIMO" at bounding box center [622, 267] width 433 height 19
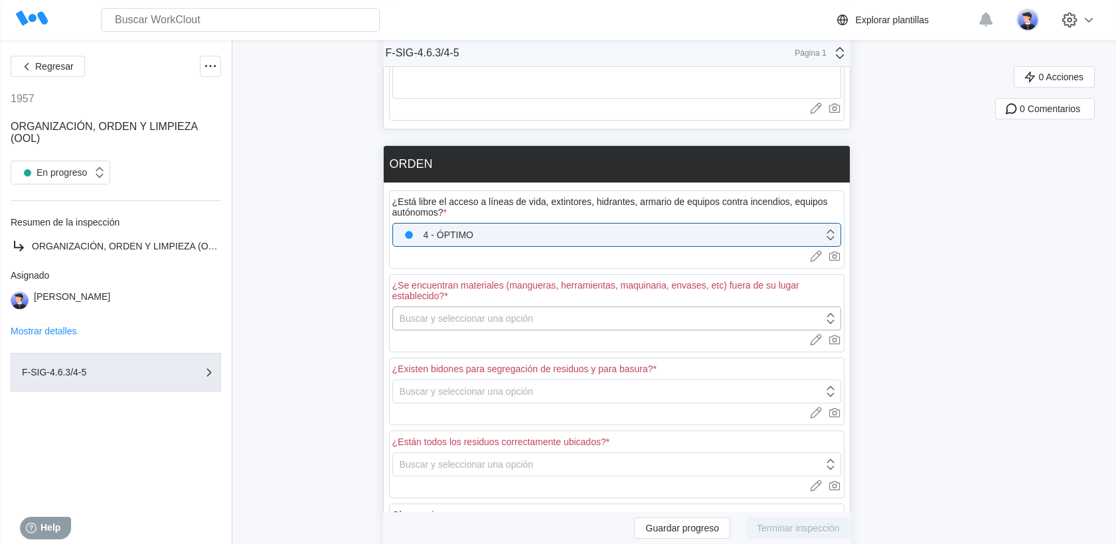
click at [495, 315] on div "Buscar y seleccionar una opción" at bounding box center [467, 318] width 134 height 11
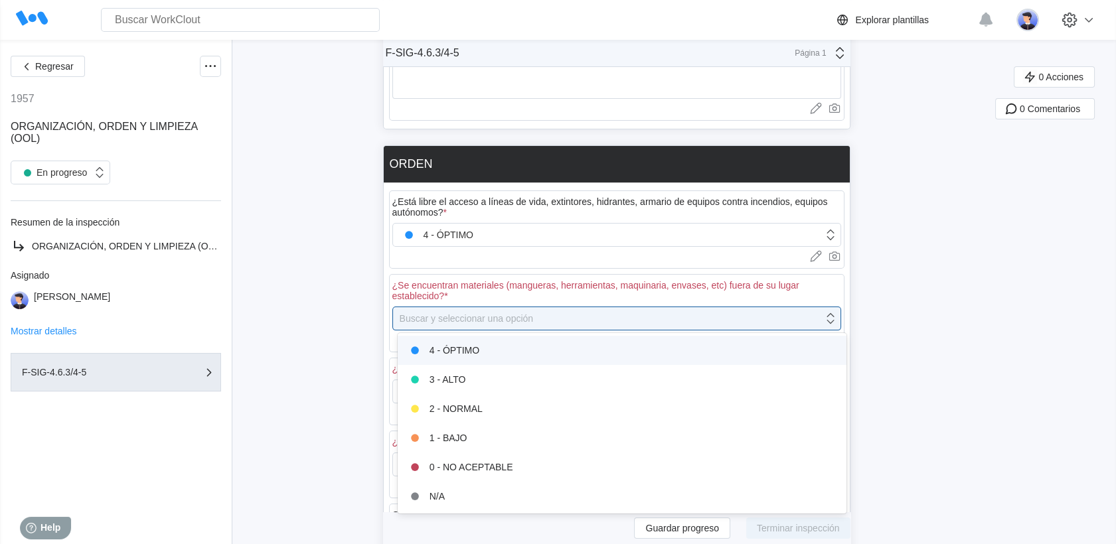
click at [478, 361] on div "4 - ÓPTIMO" at bounding box center [622, 350] width 449 height 29
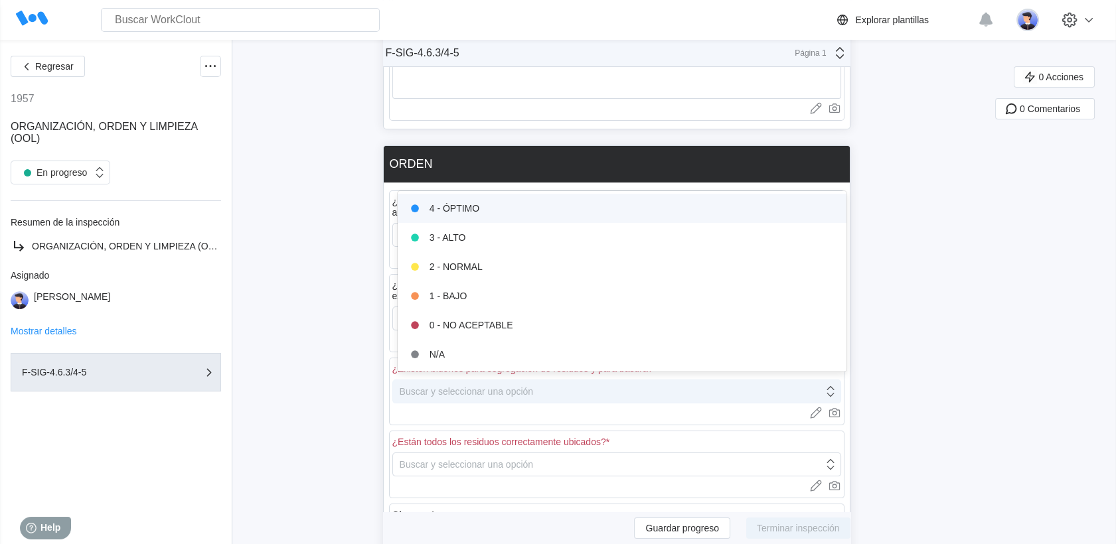
click at [477, 389] on div "Buscar y seleccionar una opción" at bounding box center [467, 391] width 134 height 11
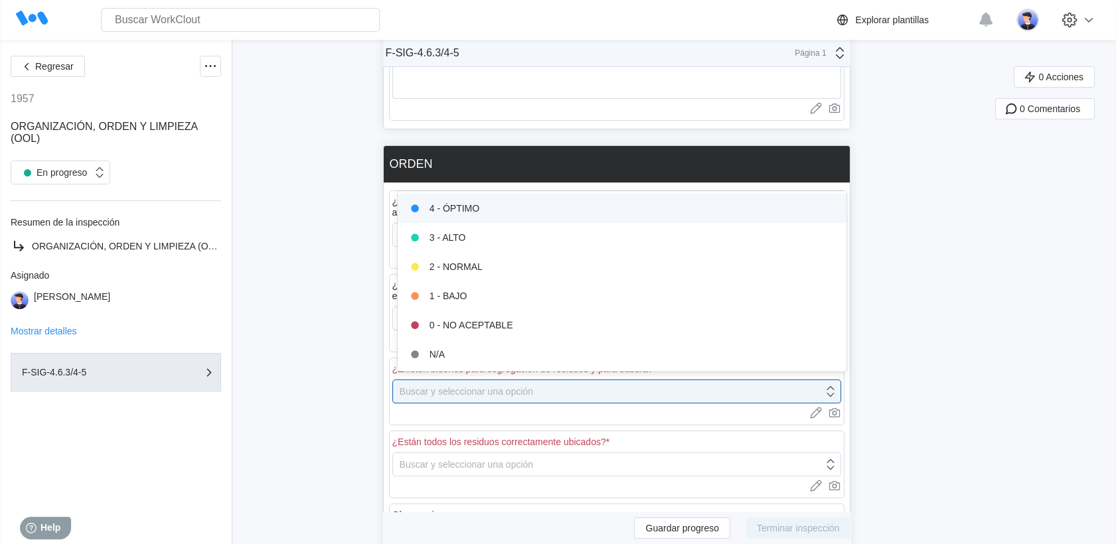
click at [461, 213] on div "4 - ÓPTIMO" at bounding box center [622, 208] width 433 height 19
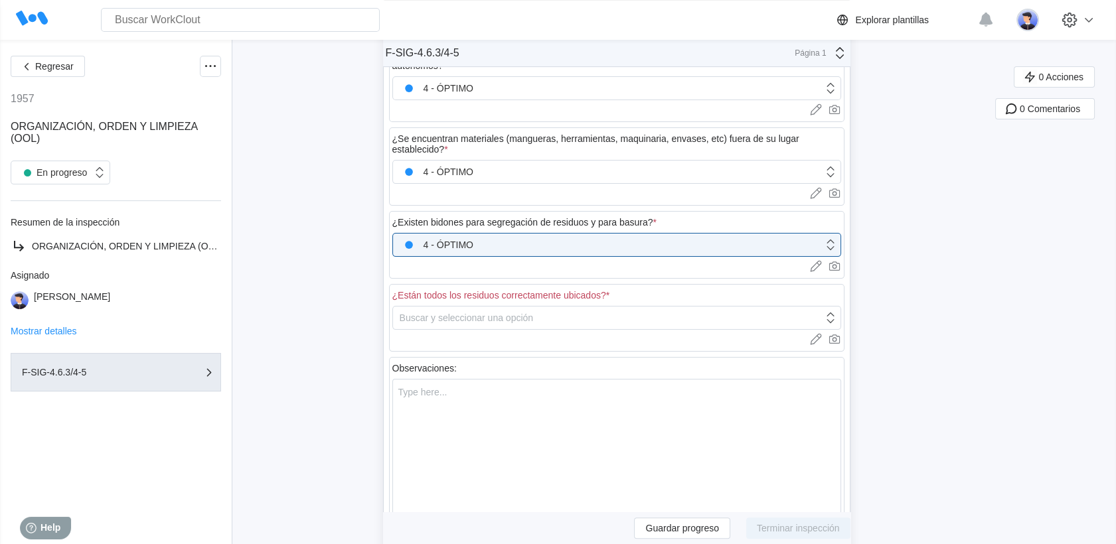
scroll to position [747, 0]
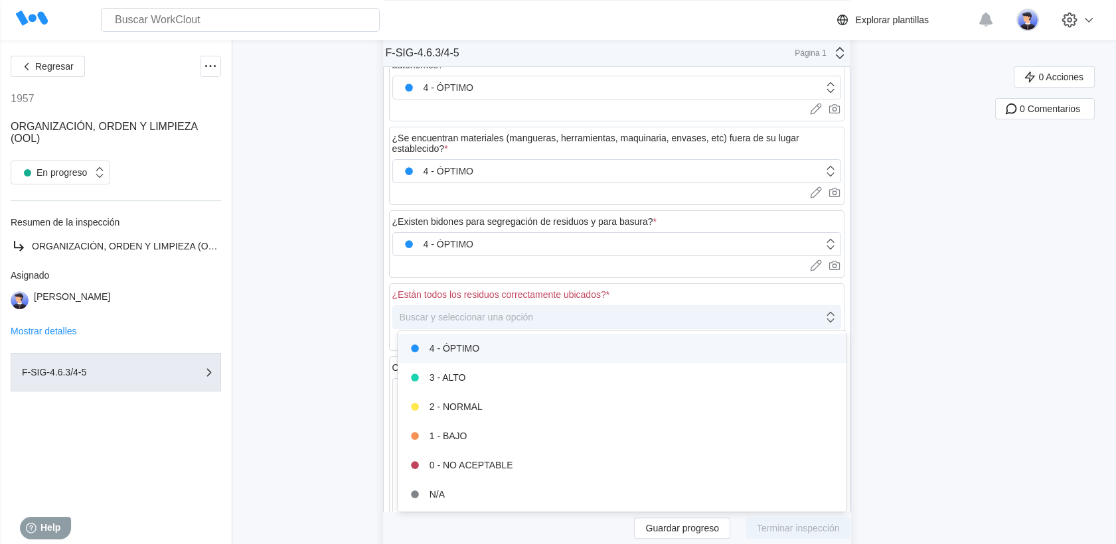
click at [480, 315] on div "Buscar y seleccionar una opción" at bounding box center [467, 317] width 134 height 11
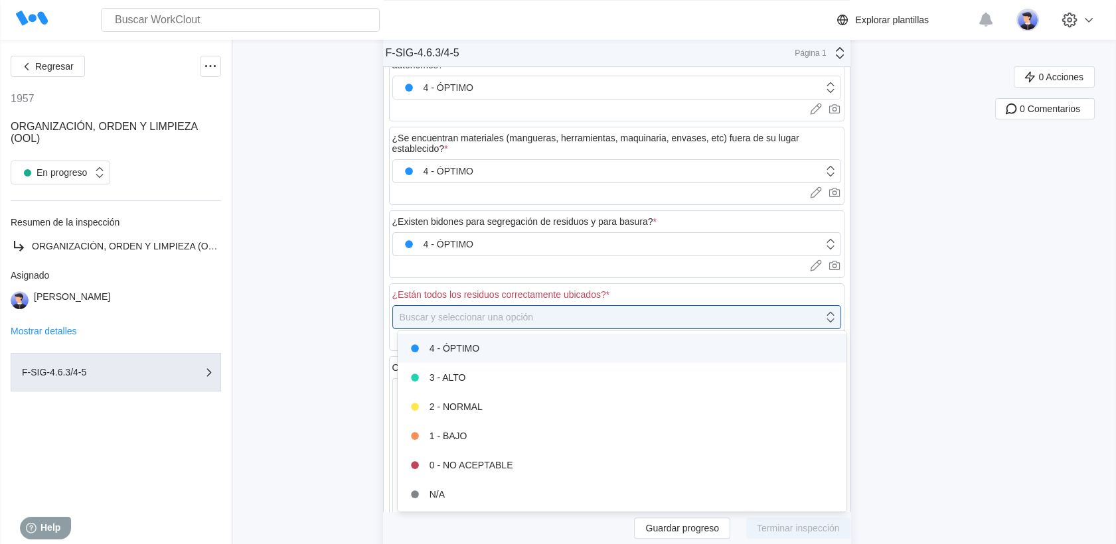
click at [490, 352] on div "4 - ÓPTIMO" at bounding box center [622, 348] width 433 height 19
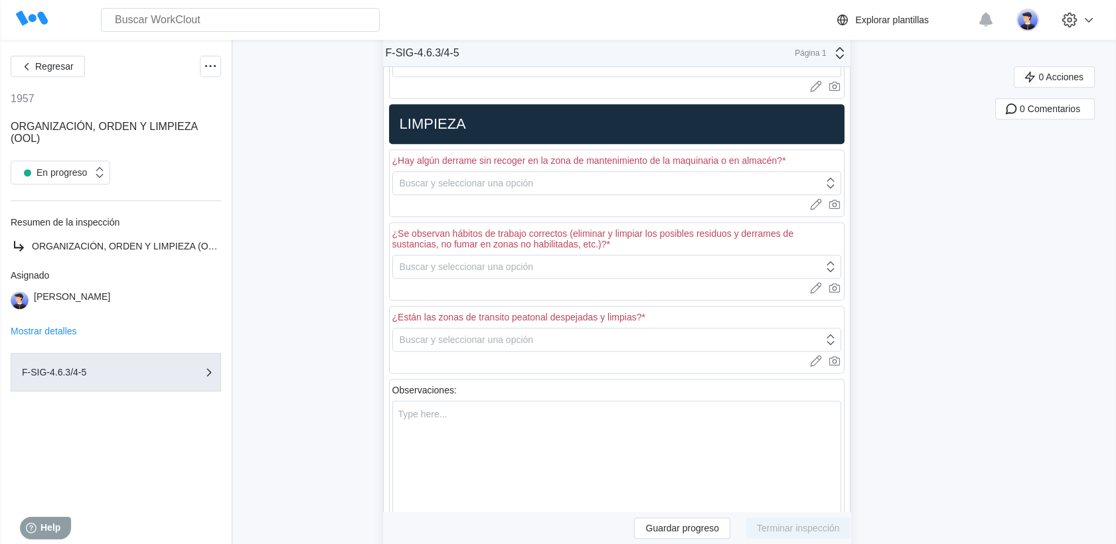
scroll to position [1042, 0]
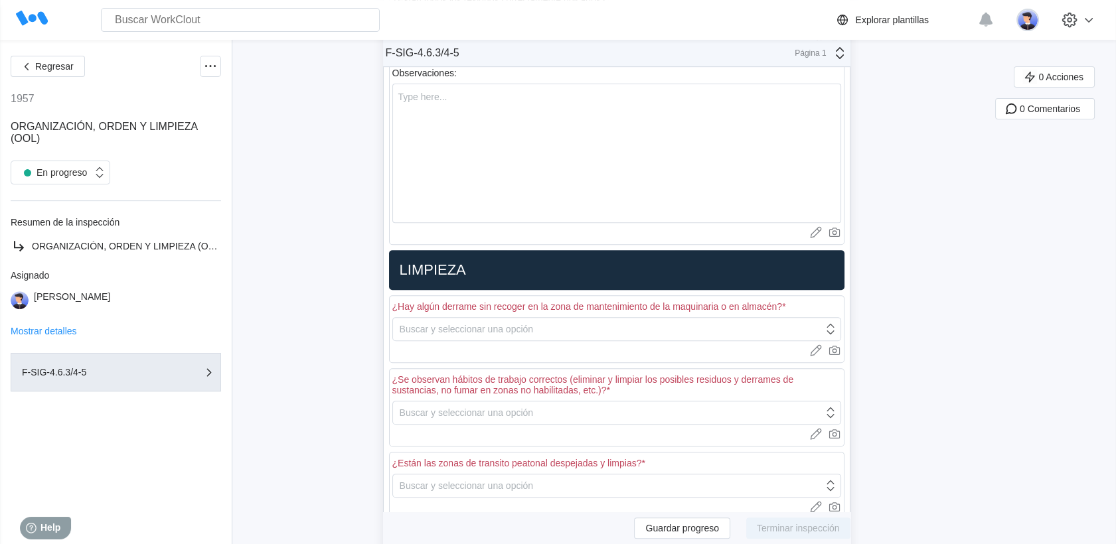
click at [510, 337] on div "¿Hay algún derrame sin recoger en la zona de mantenimiento de la maquinaria o e…" at bounding box center [616, 329] width 455 height 68
click at [508, 327] on div "Buscar y seleccionar una opción" at bounding box center [467, 329] width 134 height 11
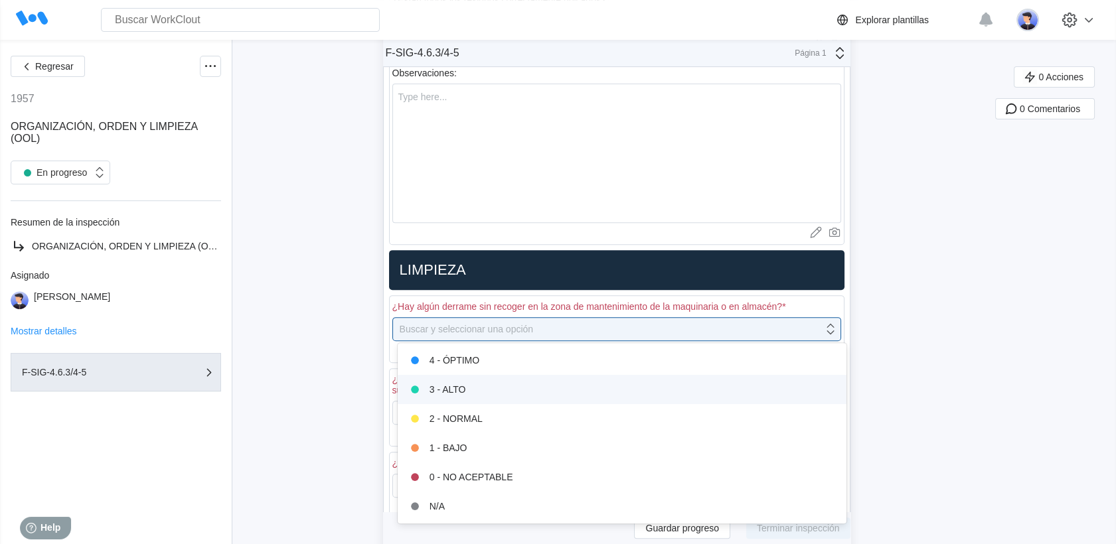
click at [493, 378] on div "3 - ALTO" at bounding box center [622, 389] width 449 height 29
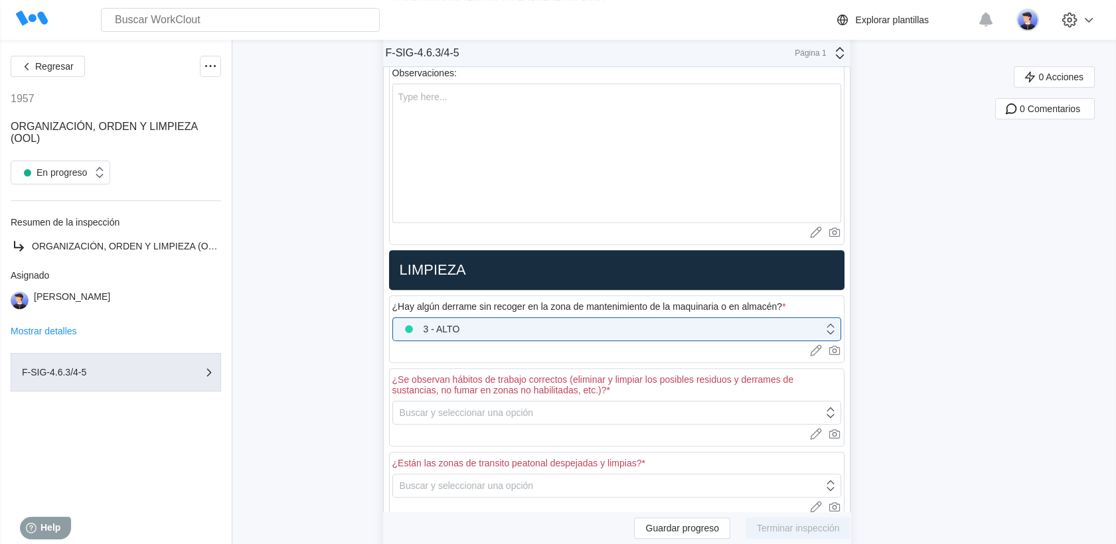
click at [495, 339] on div "¿Hay algún derrame sin recoger en la zona de mantenimiento de la maquinaria o e…" at bounding box center [616, 329] width 455 height 68
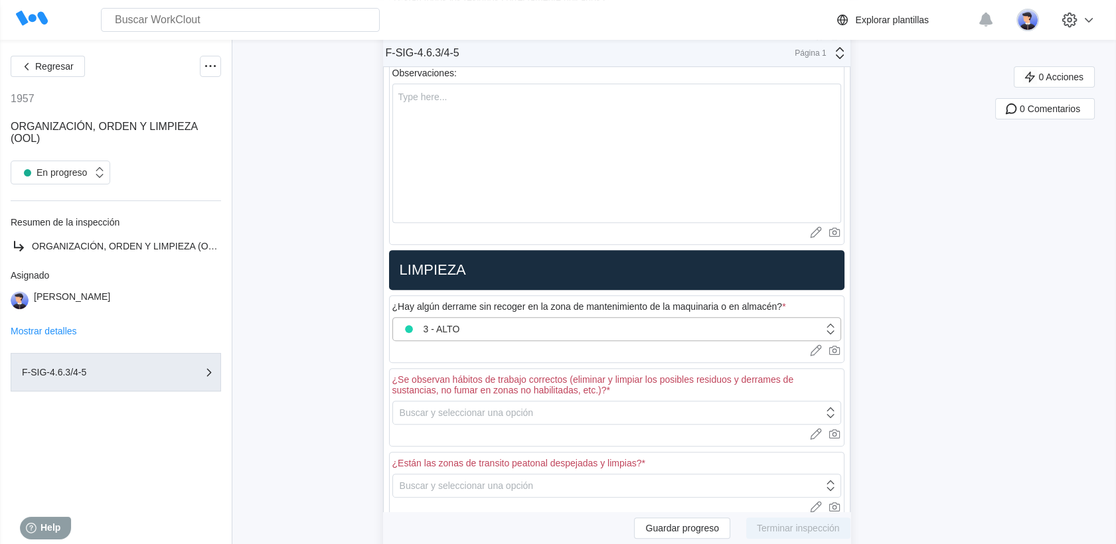
click at [520, 337] on div "3 - ALTO" at bounding box center [616, 329] width 449 height 24
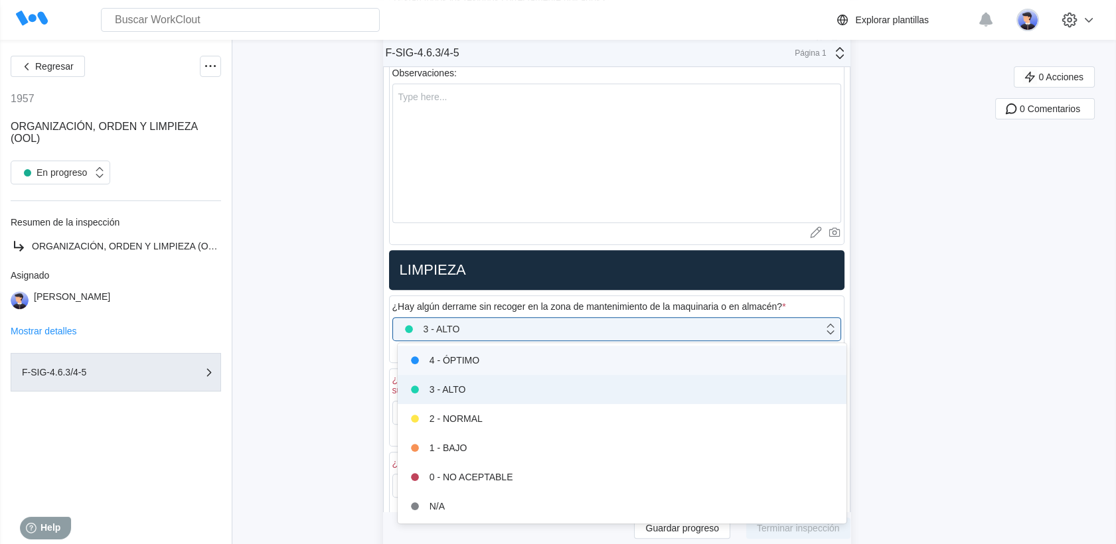
click at [519, 352] on div "4 - ÓPTIMO" at bounding box center [622, 360] width 433 height 19
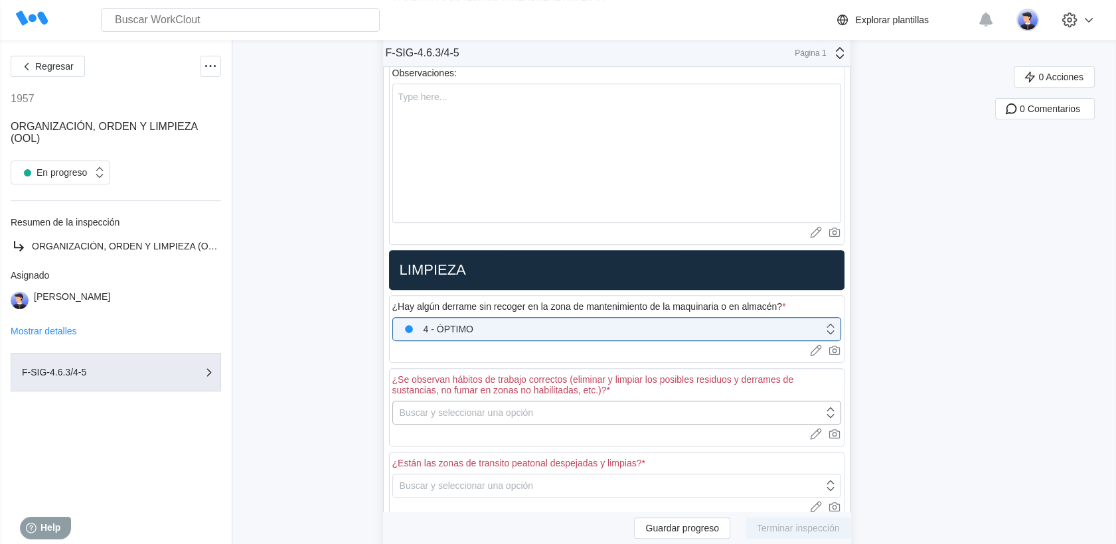
click at [515, 408] on div "Buscar y seleccionar una opción" at bounding box center [467, 413] width 134 height 11
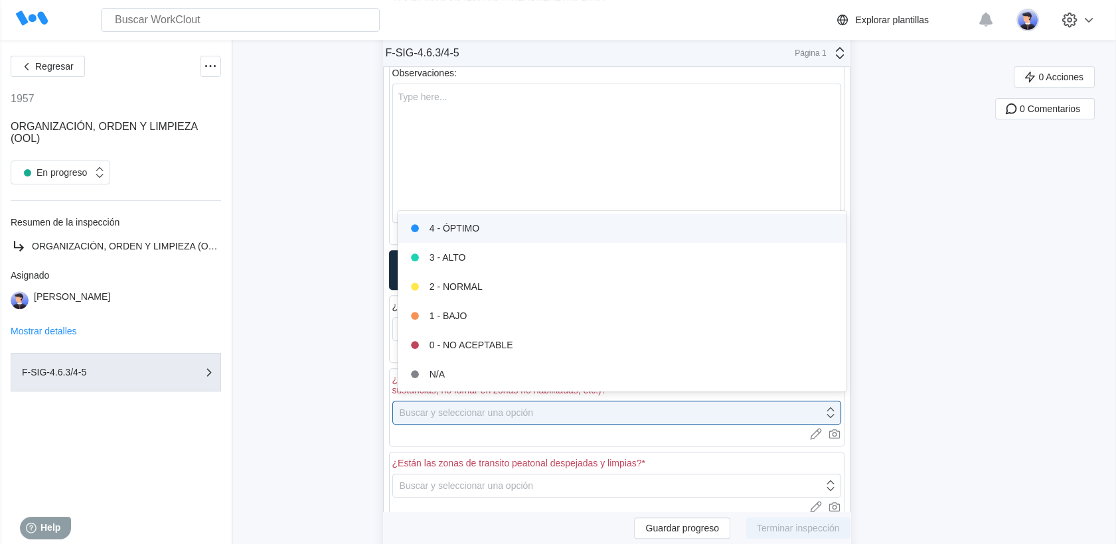
click at [473, 225] on div "4 - ÓPTIMO" at bounding box center [622, 228] width 433 height 19
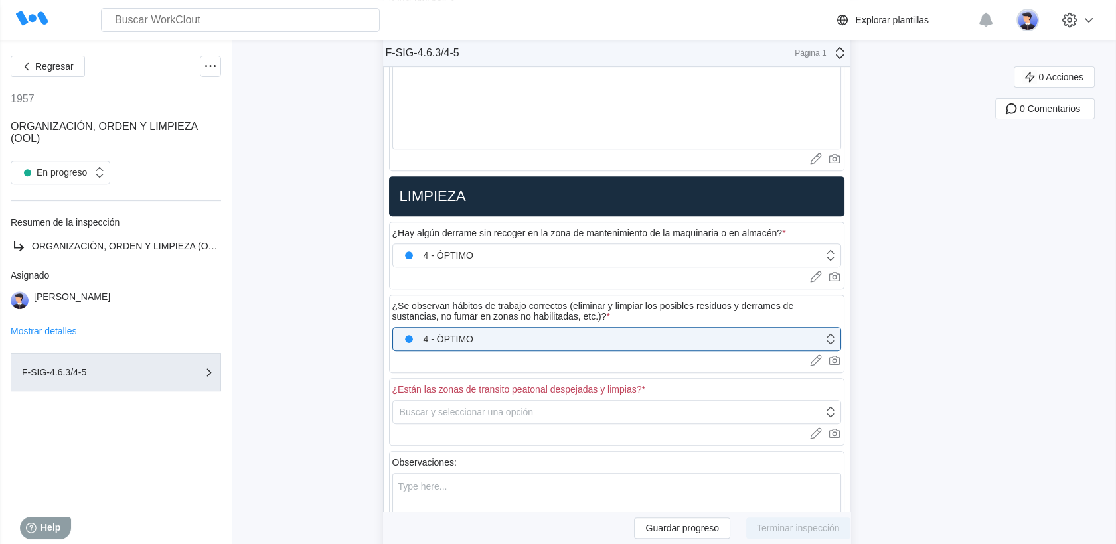
scroll to position [1263, 0]
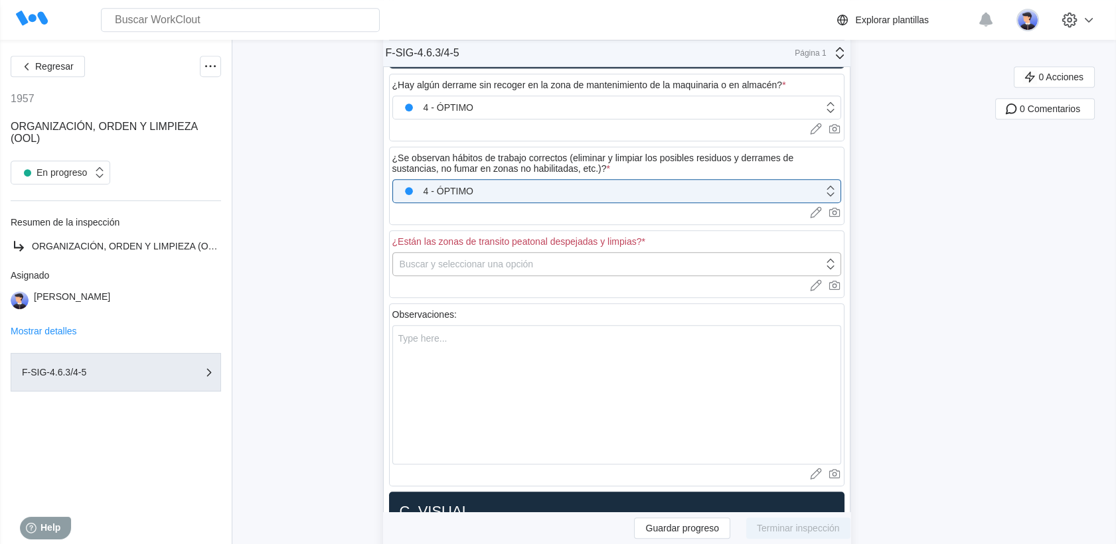
click at [483, 263] on div "Buscar y seleccionar una opción" at bounding box center [467, 264] width 134 height 11
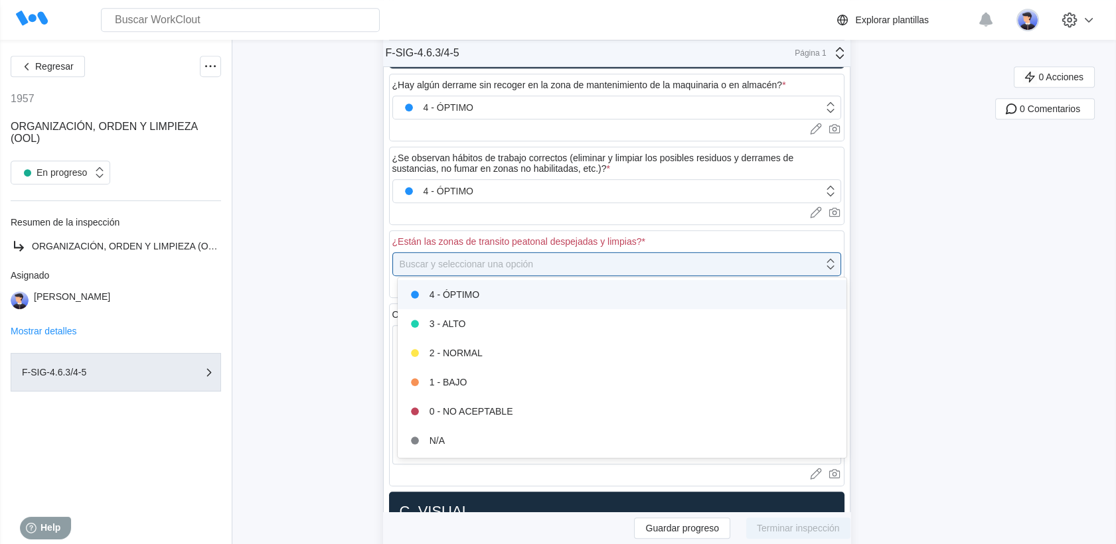
click at [483, 281] on div "4 - ÓPTIMO" at bounding box center [622, 294] width 449 height 29
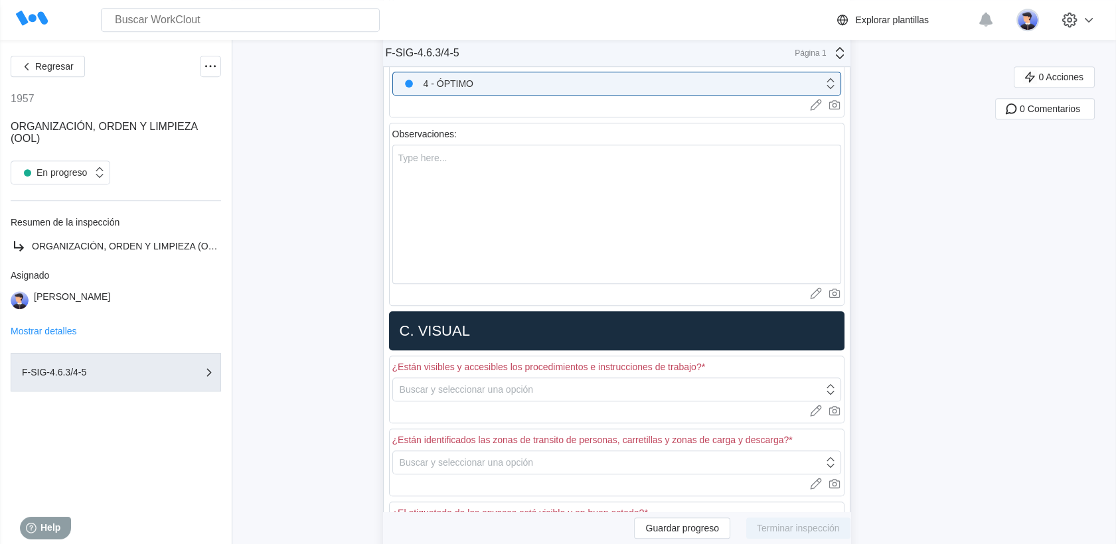
scroll to position [1558, 0]
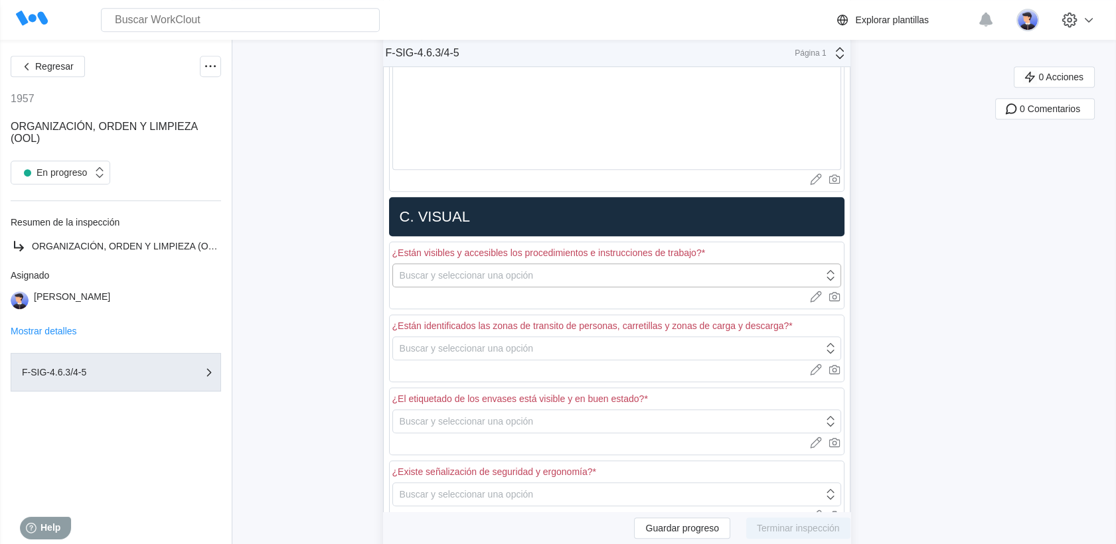
click at [483, 271] on div "Buscar y seleccionar una opción" at bounding box center [467, 275] width 134 height 11
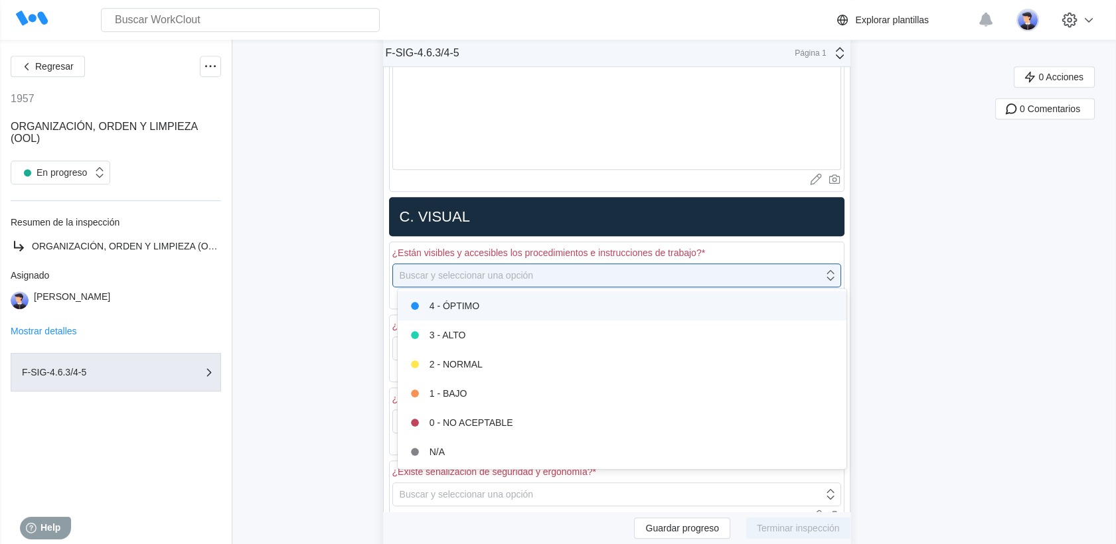
click at [478, 305] on div "4 - ÓPTIMO" at bounding box center [622, 306] width 433 height 19
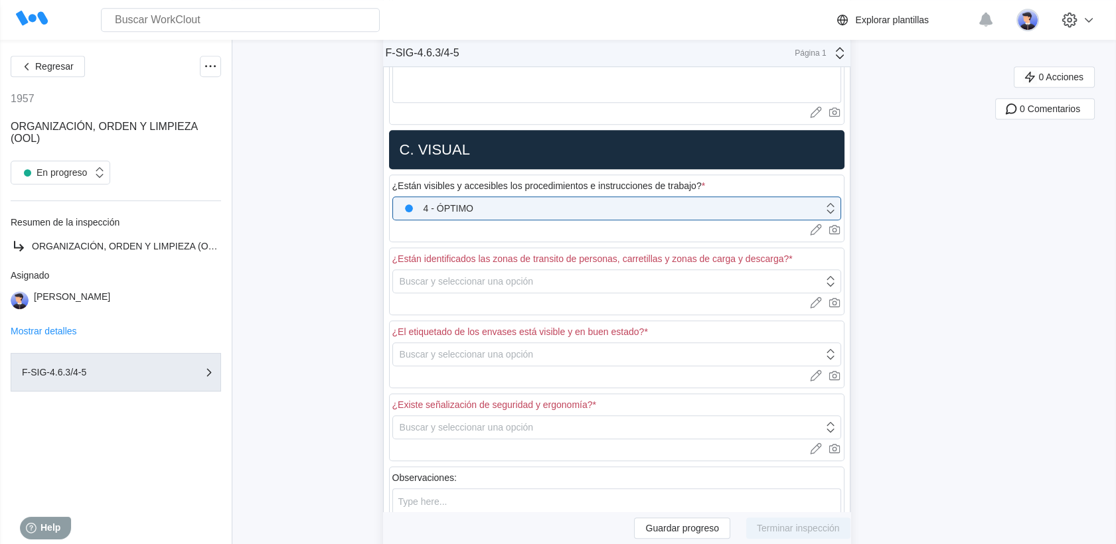
scroll to position [1705, 0]
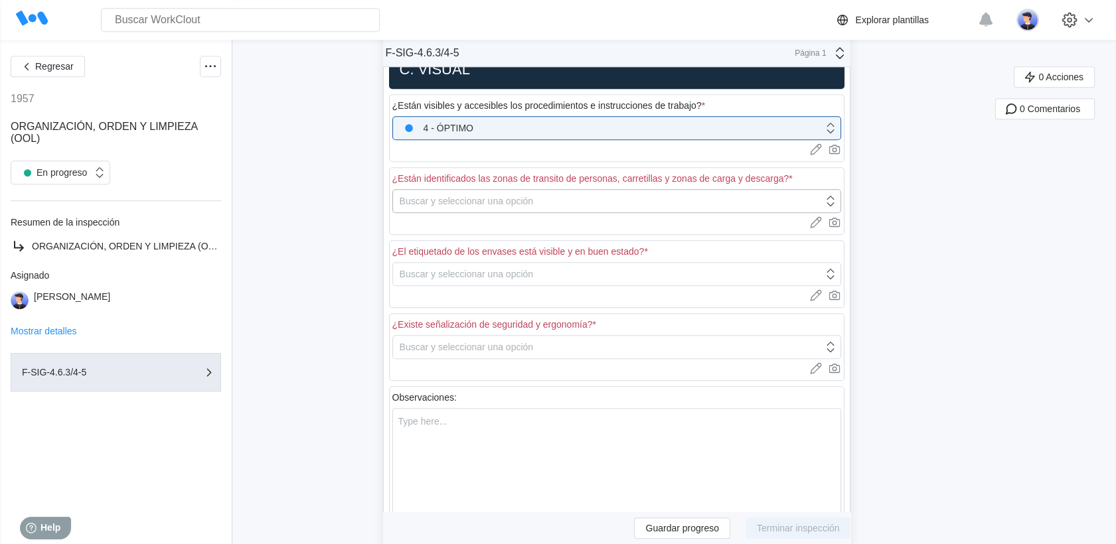
click at [481, 196] on div "Buscar y seleccionar una opción" at bounding box center [467, 201] width 134 height 11
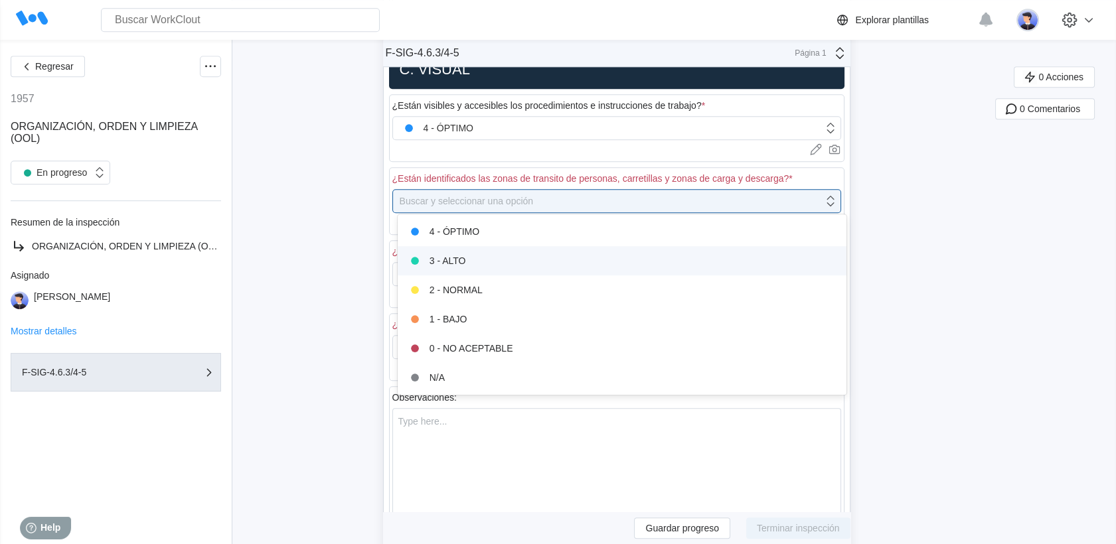
drag, startPoint x: 479, startPoint y: 208, endPoint x: 475, endPoint y: 253, distance: 44.7
click at [475, 253] on div "3 - ALTO" at bounding box center [622, 261] width 433 height 19
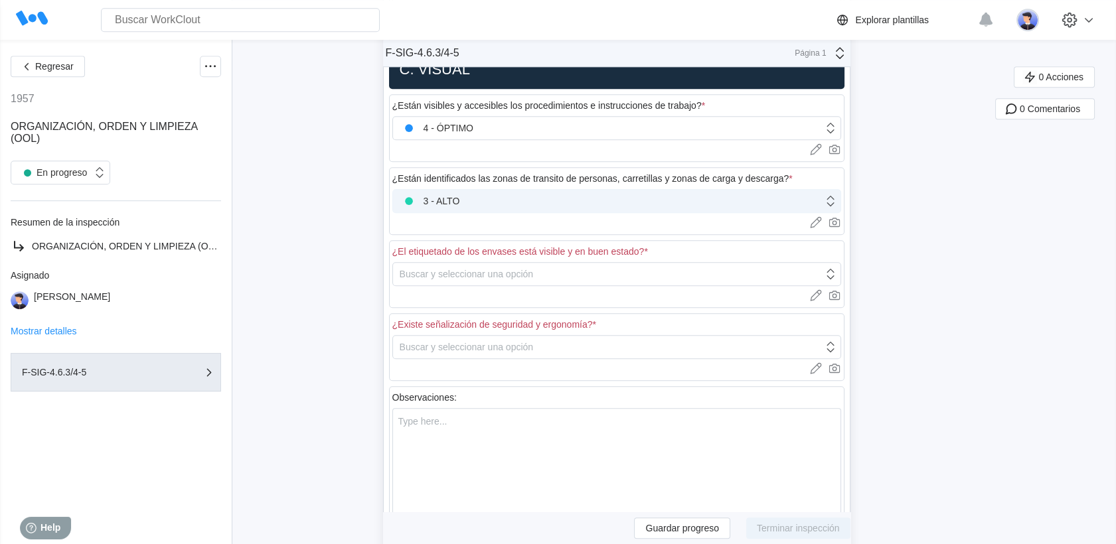
click at [467, 199] on div "3 - ALTO" at bounding box center [608, 201] width 430 height 19
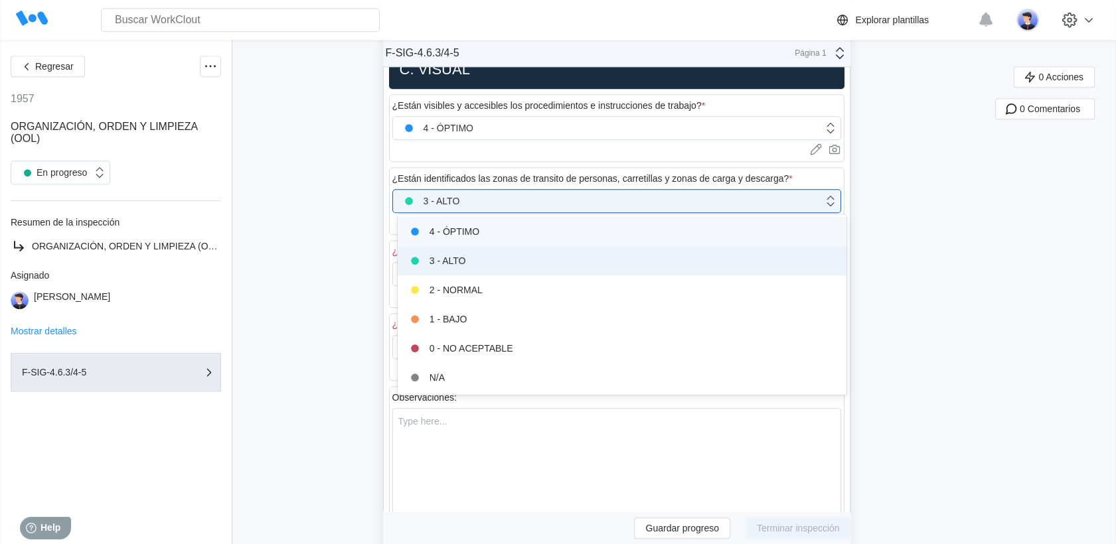
click at [467, 226] on div "4 - ÓPTIMO" at bounding box center [622, 231] width 433 height 19
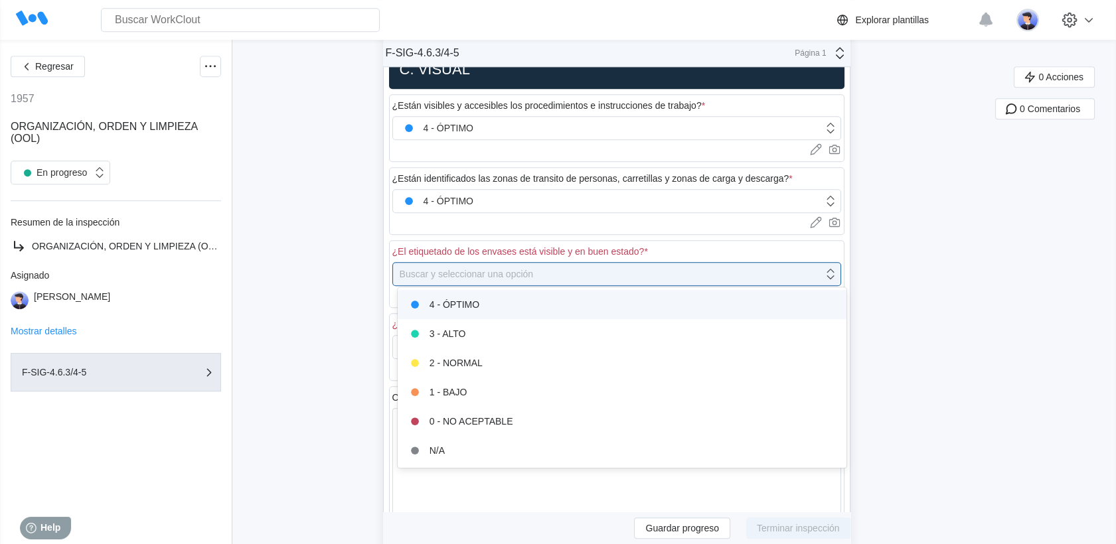
click at [468, 277] on div "Buscar y seleccionar una opción" at bounding box center [608, 274] width 430 height 19
click at [470, 297] on div "4 - ÓPTIMO" at bounding box center [622, 304] width 433 height 19
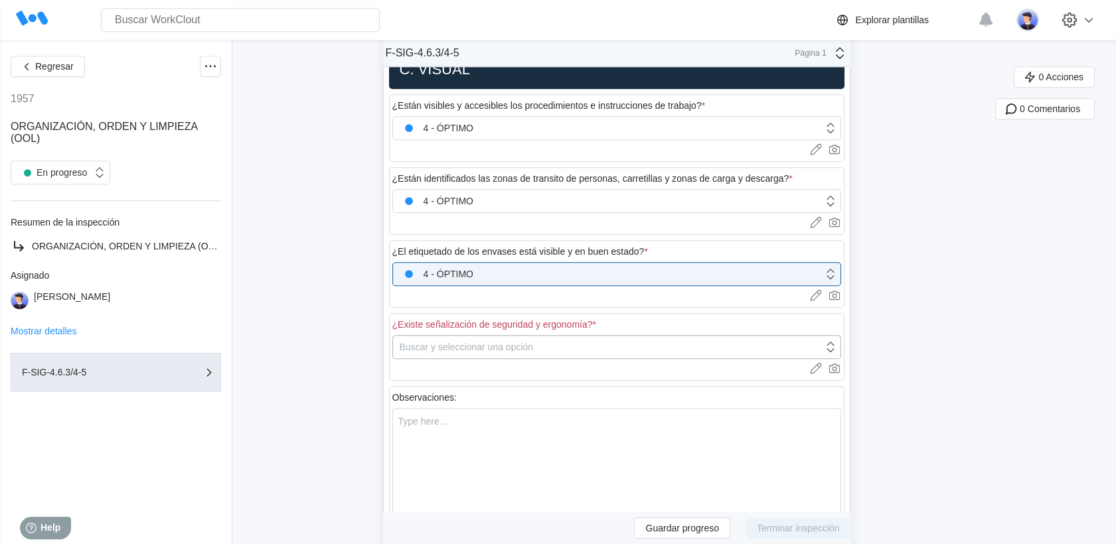
click at [488, 342] on div "Buscar y seleccionar una opción" at bounding box center [467, 347] width 134 height 11
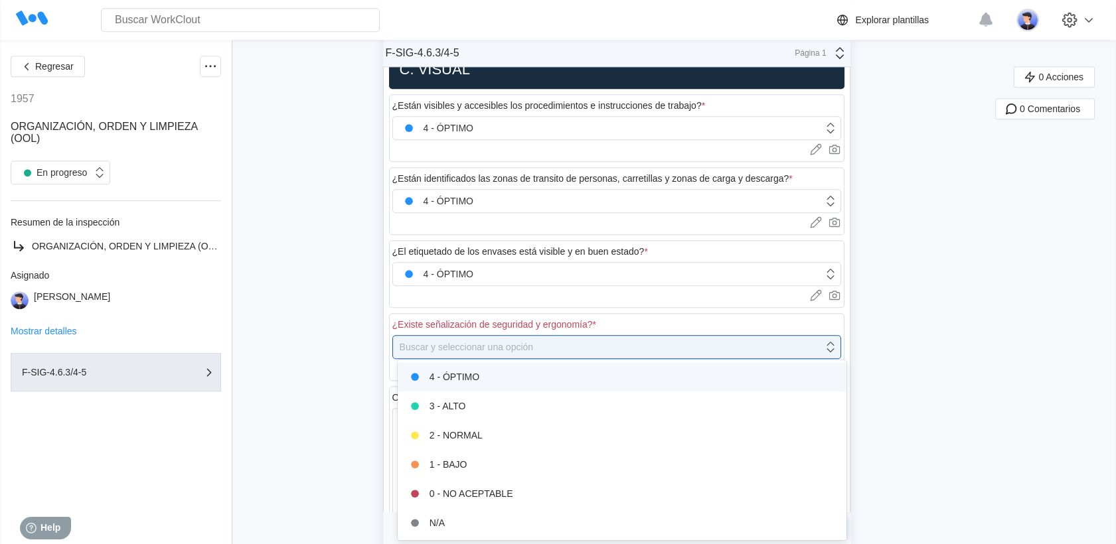
click at [480, 368] on div "4 - ÓPTIMO" at bounding box center [622, 377] width 433 height 19
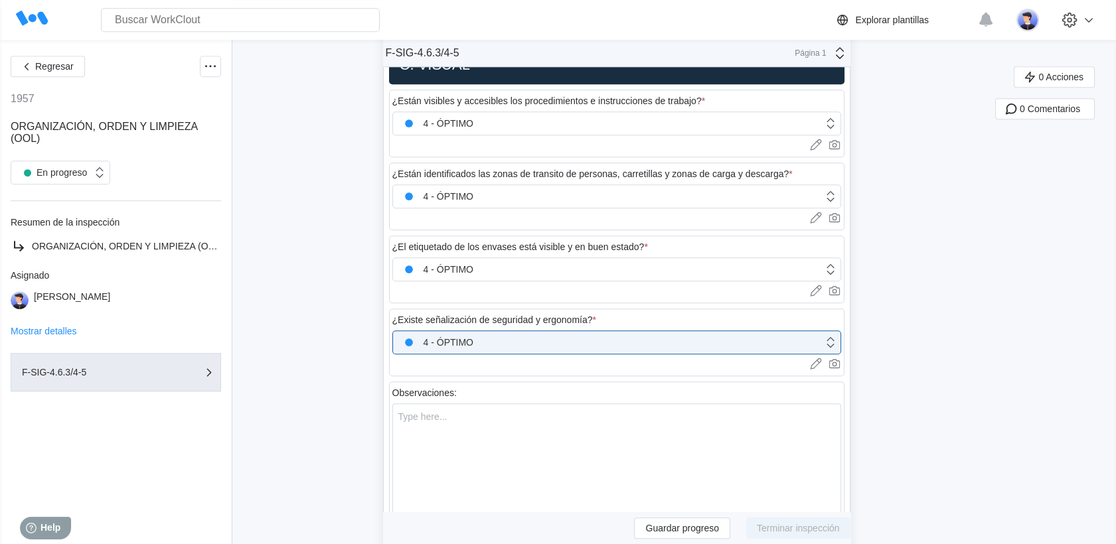
scroll to position [2001, 0]
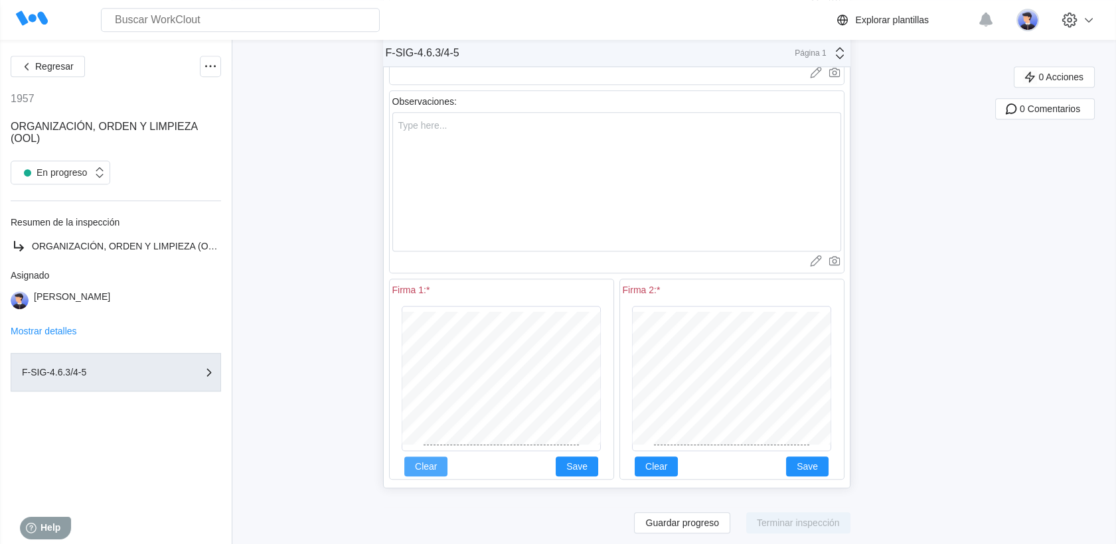
click at [435, 462] on span "Clear" at bounding box center [426, 466] width 22 height 9
click at [430, 462] on span "Clear" at bounding box center [426, 466] width 22 height 9
click at [680, 390] on div "Firma 1: * Clear Save Firma 2: * Clear Save" at bounding box center [616, 379] width 455 height 206
click at [837, 354] on div at bounding box center [732, 379] width 218 height 156
click at [807, 467] on button "Save" at bounding box center [807, 467] width 42 height 20
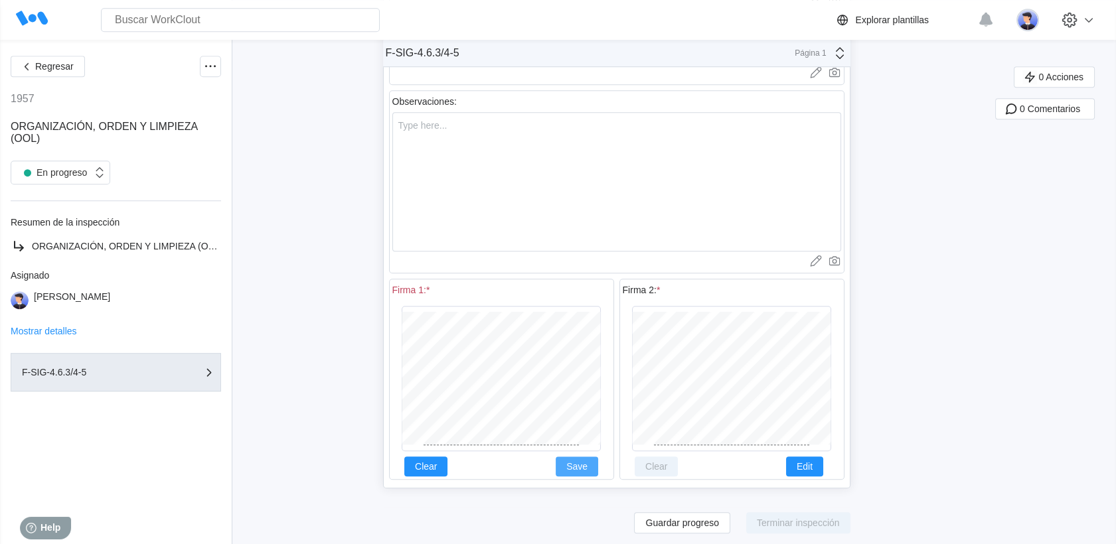
click at [587, 465] on span "Save" at bounding box center [576, 466] width 21 height 9
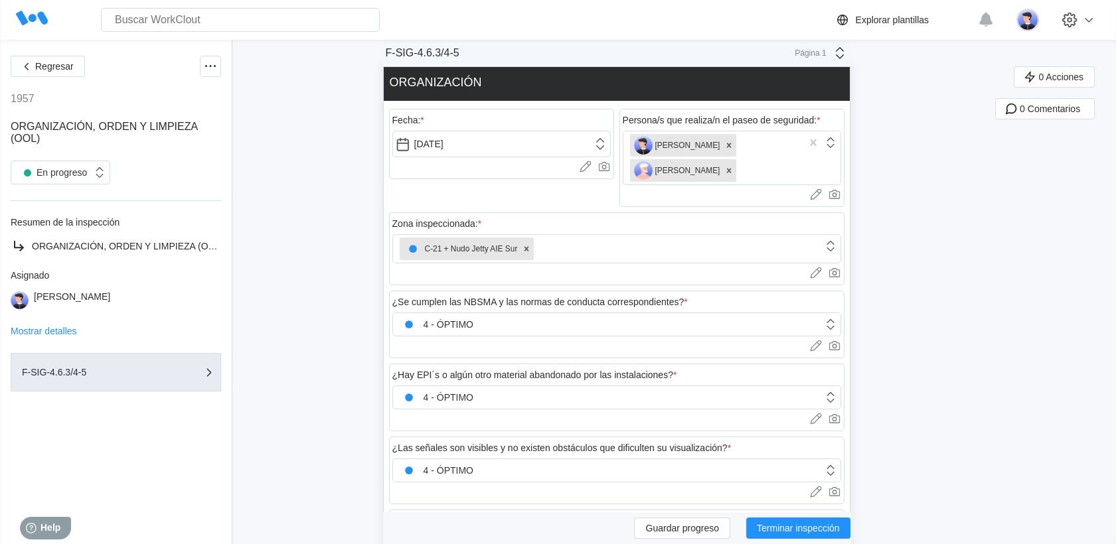
scroll to position [0, 0]
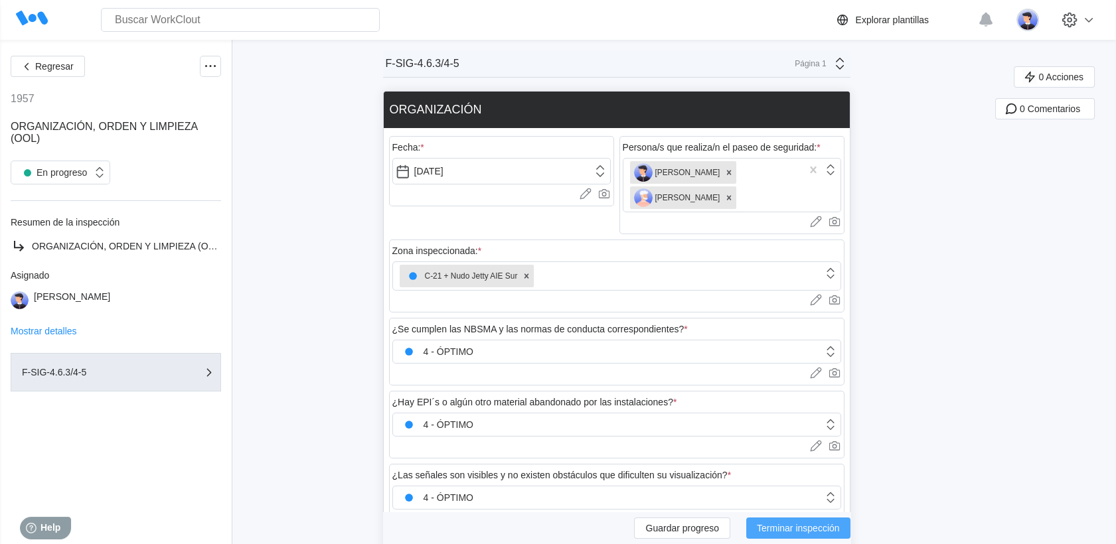
click at [788, 528] on span "Terminar inspección" at bounding box center [798, 528] width 83 height 9
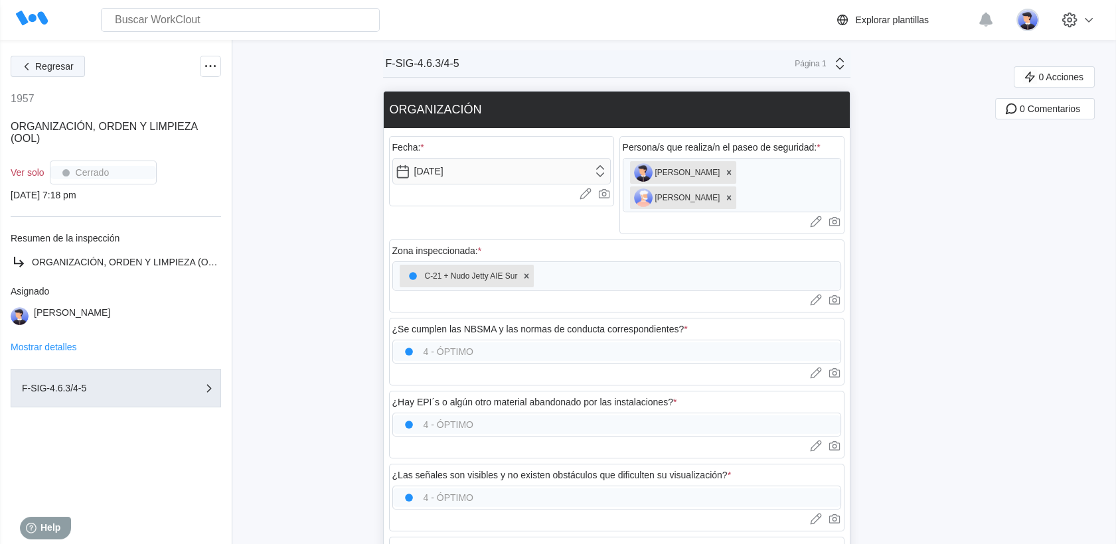
click at [21, 72] on icon "button" at bounding box center [26, 66] width 15 height 15
